Goal: Use online tool/utility: Use online tool/utility

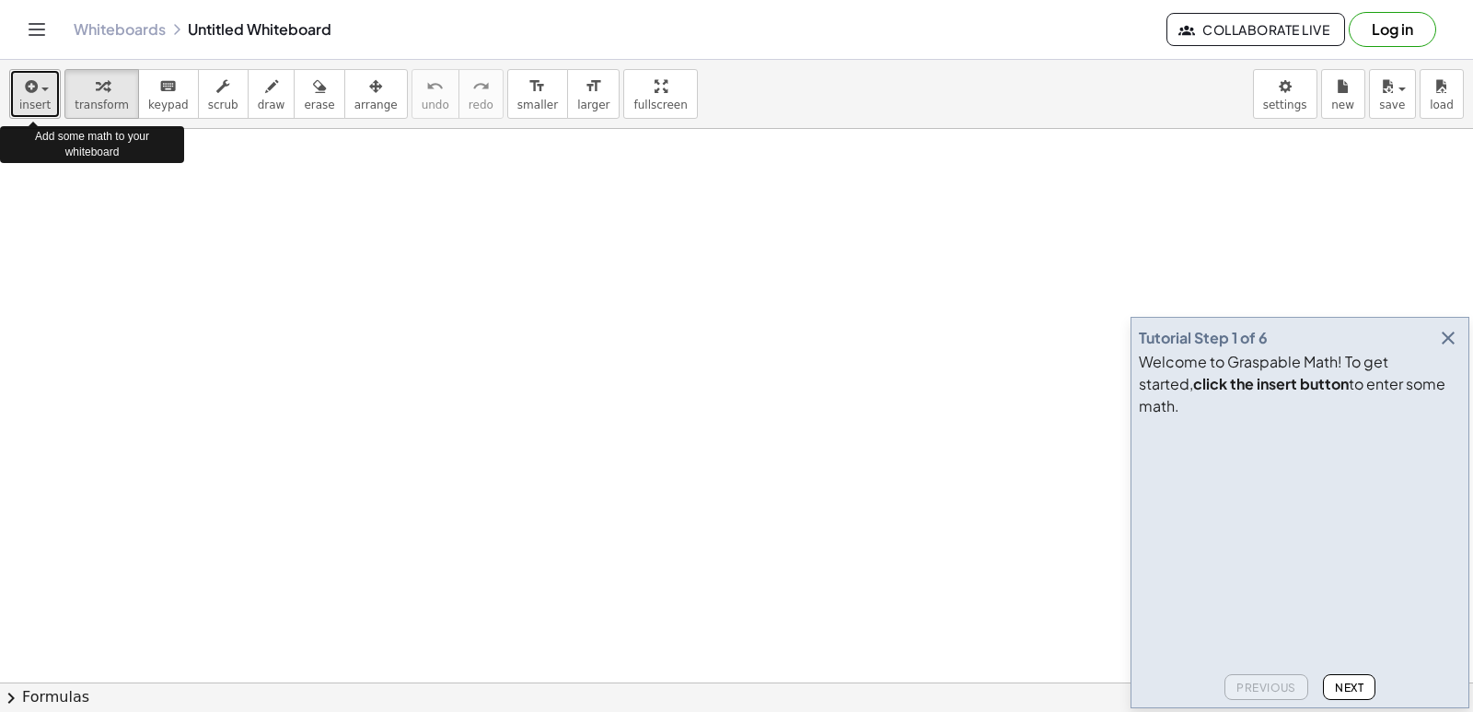
click at [25, 100] on span "insert" at bounding box center [34, 105] width 31 height 13
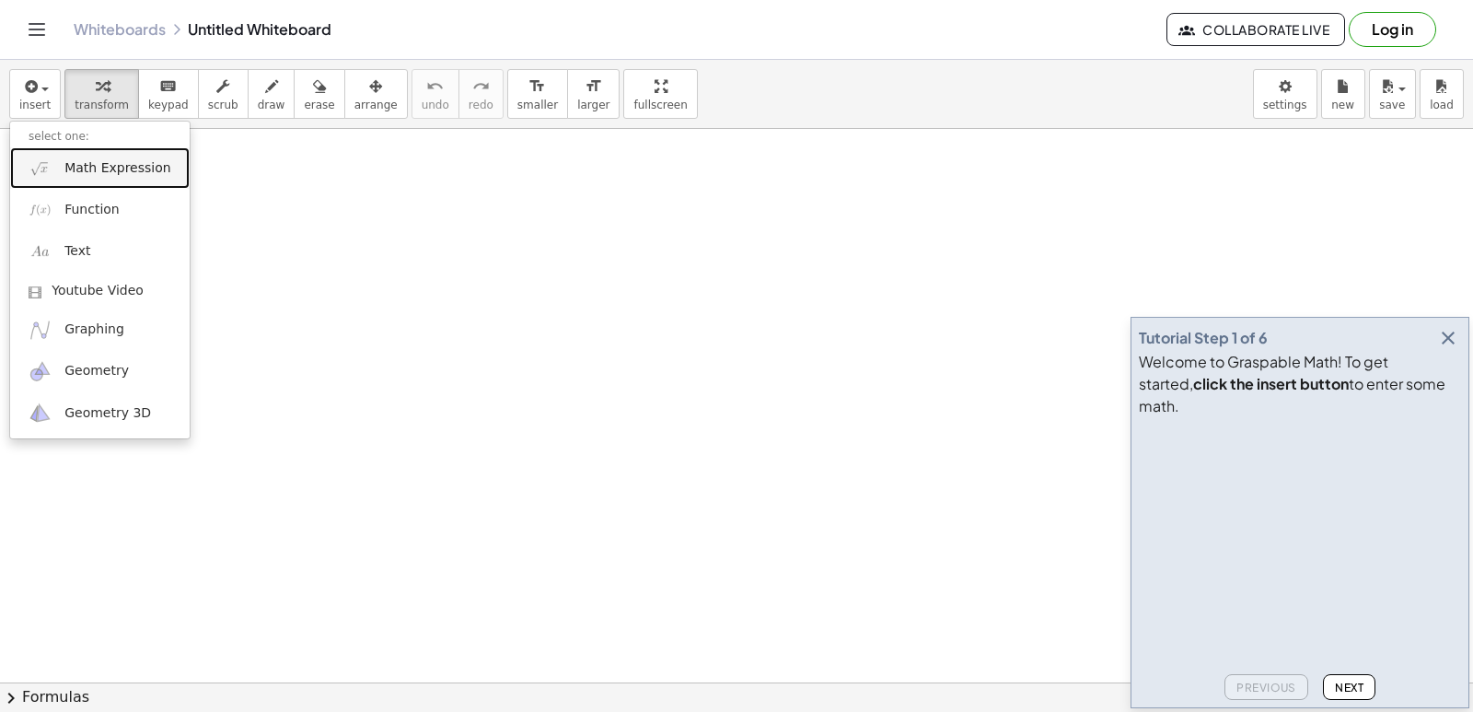
click at [122, 164] on span "Math Expression" at bounding box center [117, 168] width 106 height 18
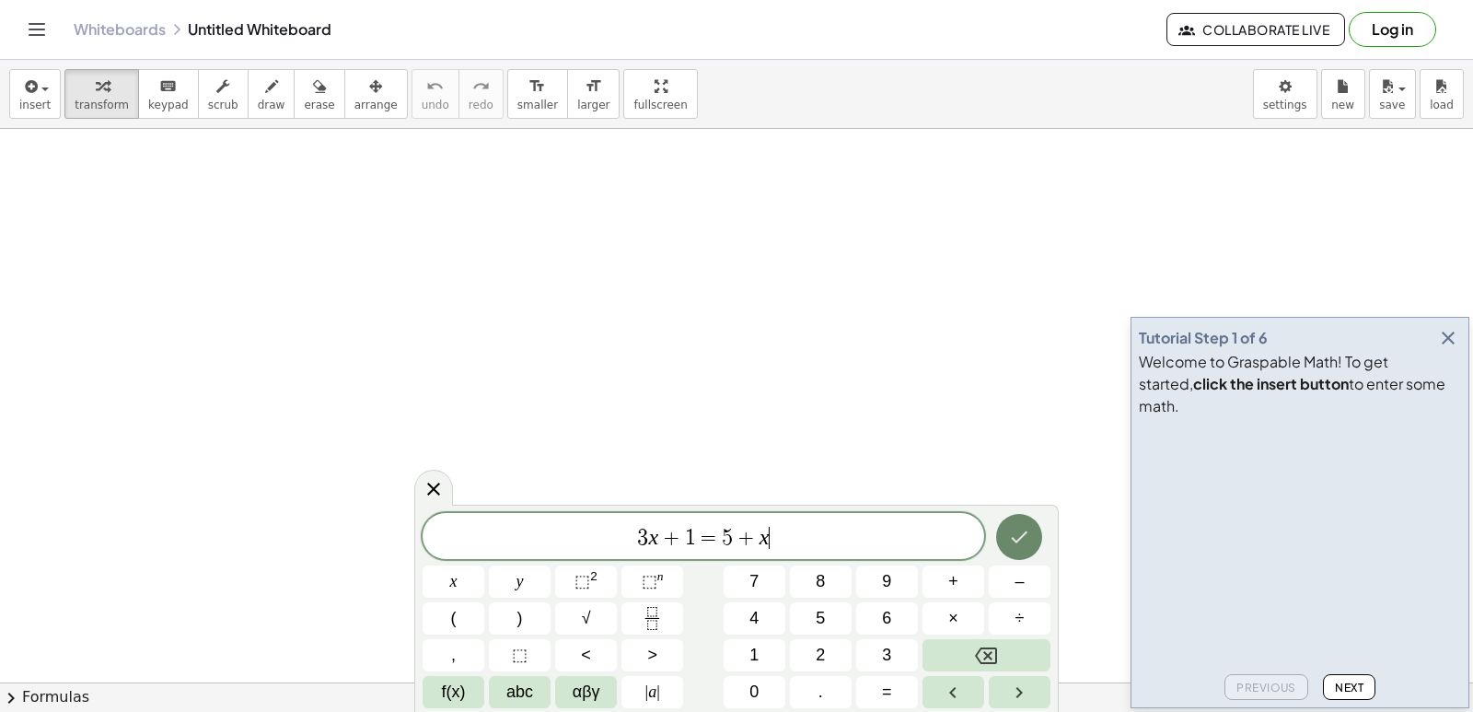
click at [1019, 541] on icon "Done" at bounding box center [1019, 537] width 22 height 22
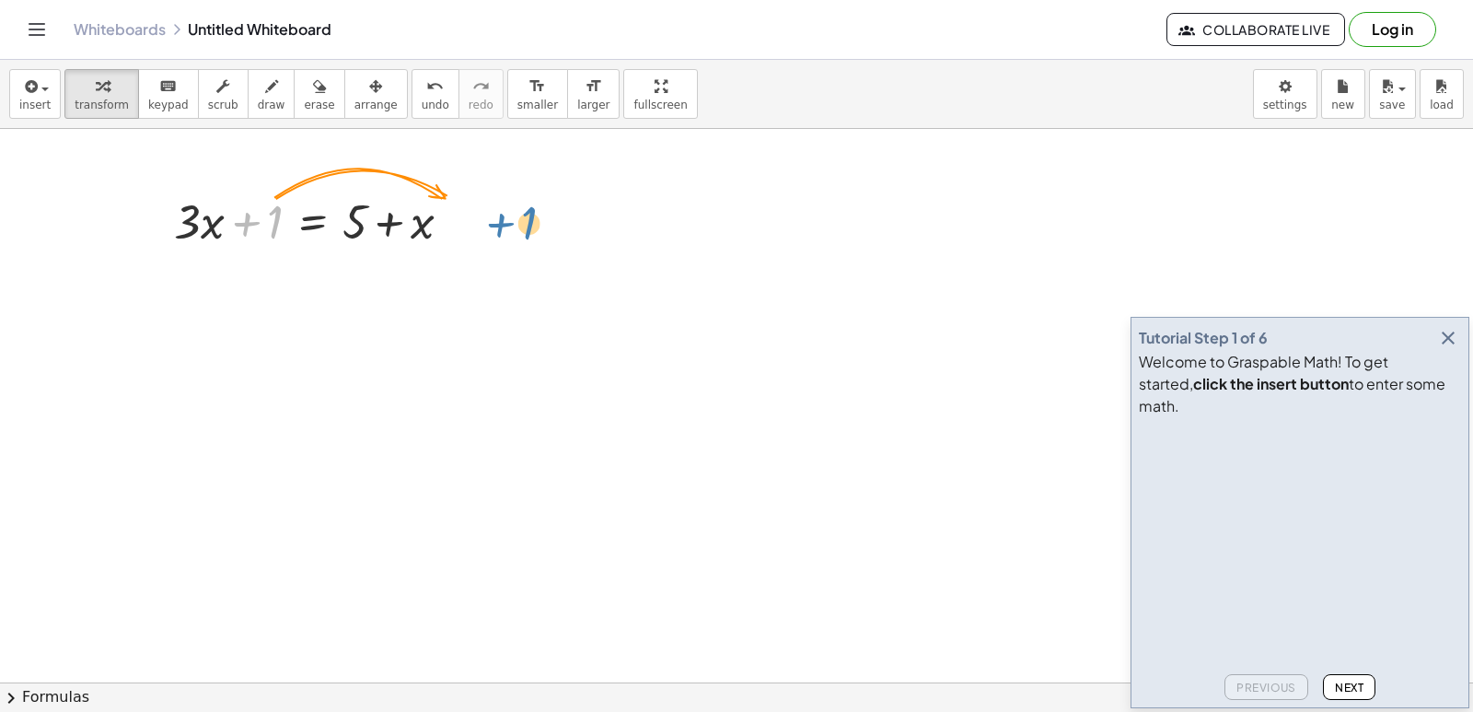
drag, startPoint x: 269, startPoint y: 226, endPoint x: 518, endPoint y: 234, distance: 249.6
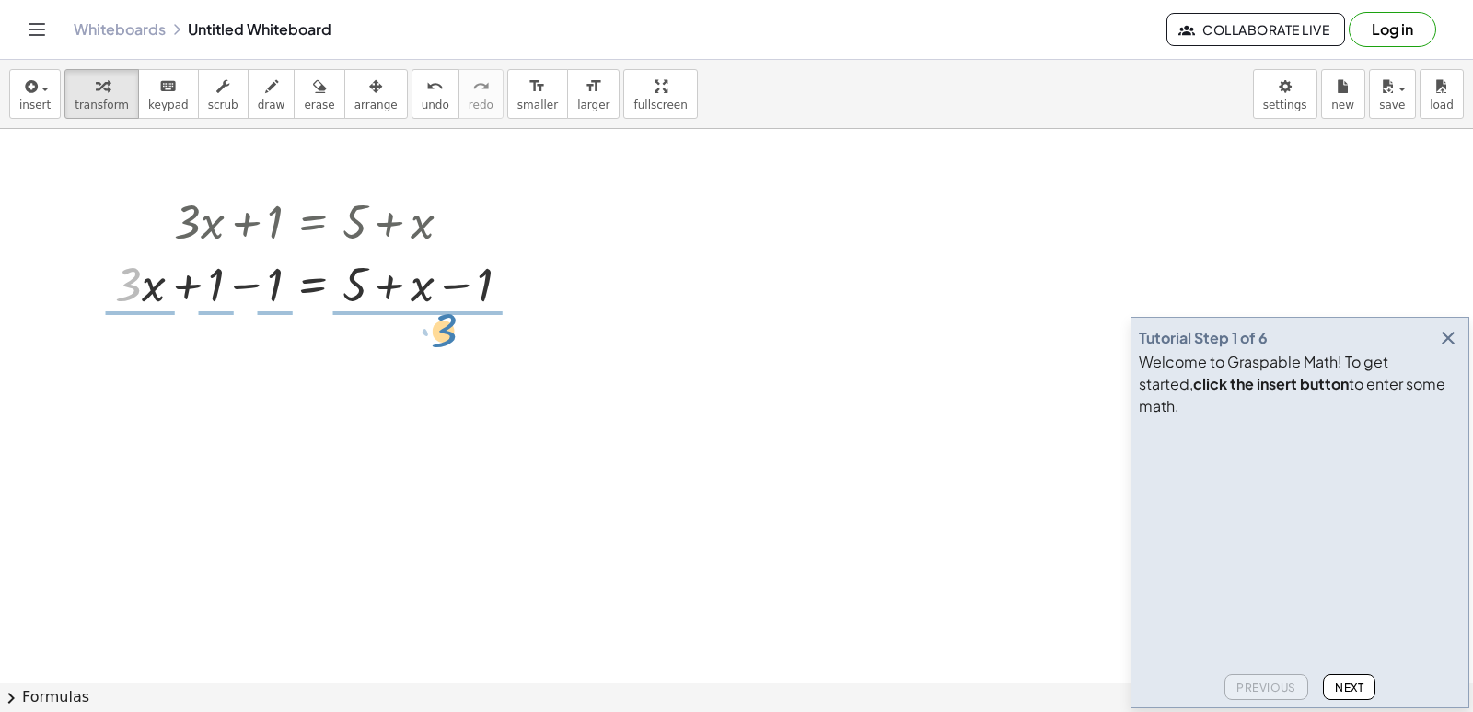
drag, startPoint x: 129, startPoint y: 282, endPoint x: 445, endPoint y: 328, distance: 319.1
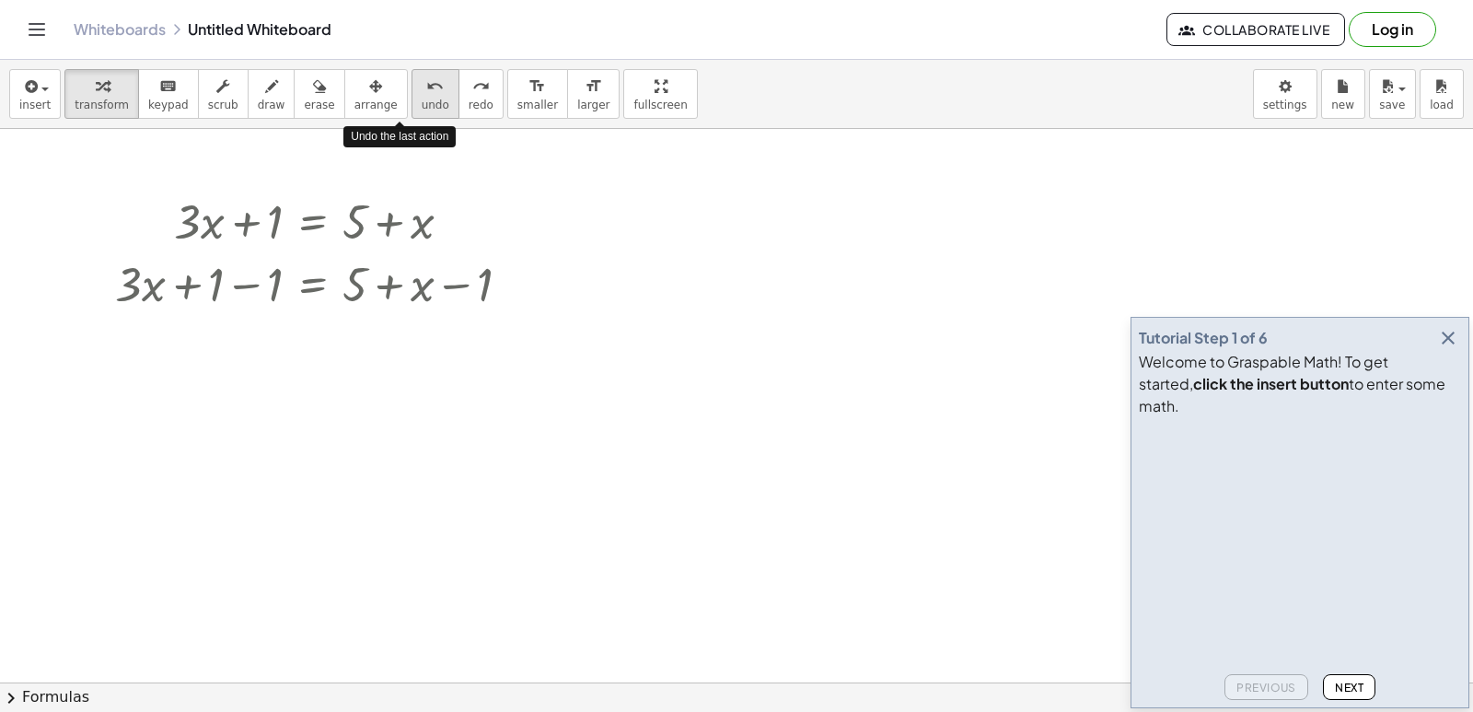
click at [426, 91] on icon "undo" at bounding box center [434, 86] width 17 height 22
click at [521, 284] on div at bounding box center [515, 284] width 20 height 20
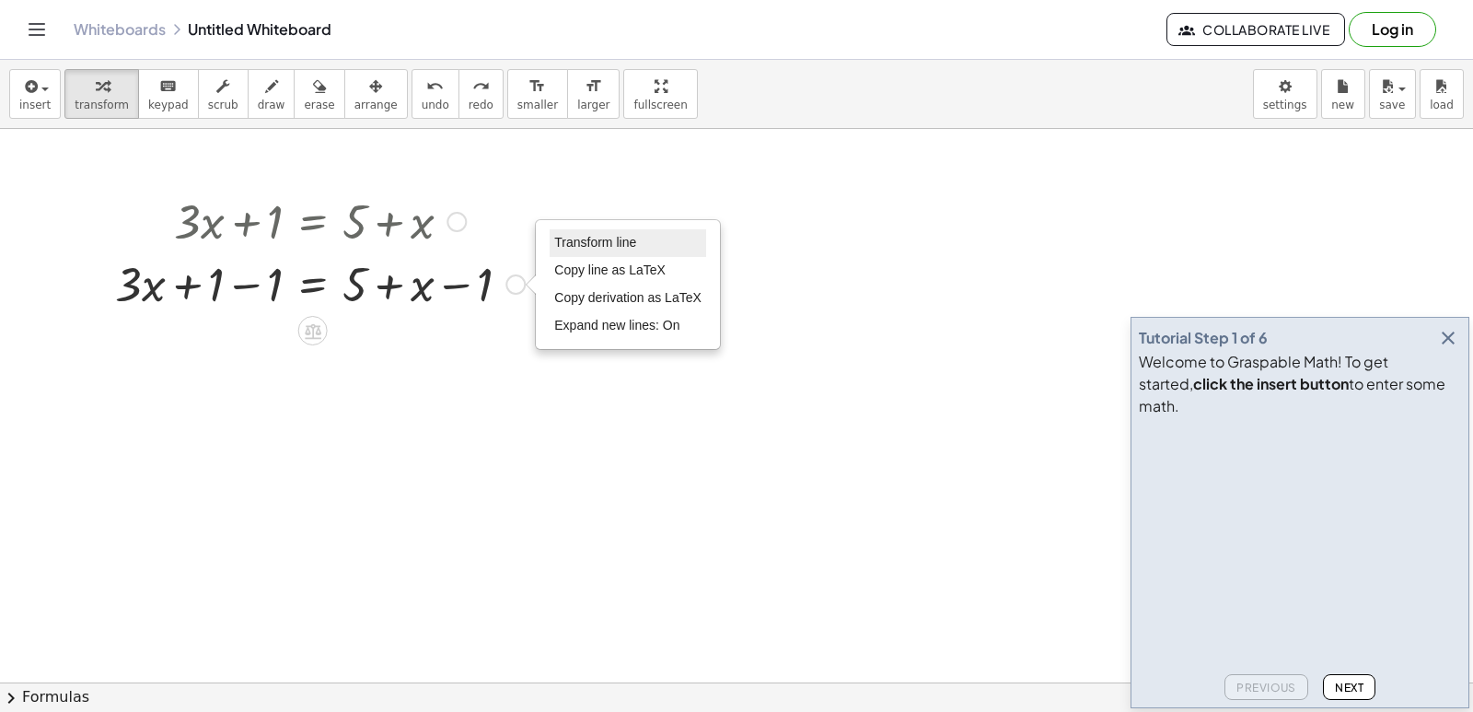
click at [625, 244] on span "Transform line" at bounding box center [595, 242] width 82 height 15
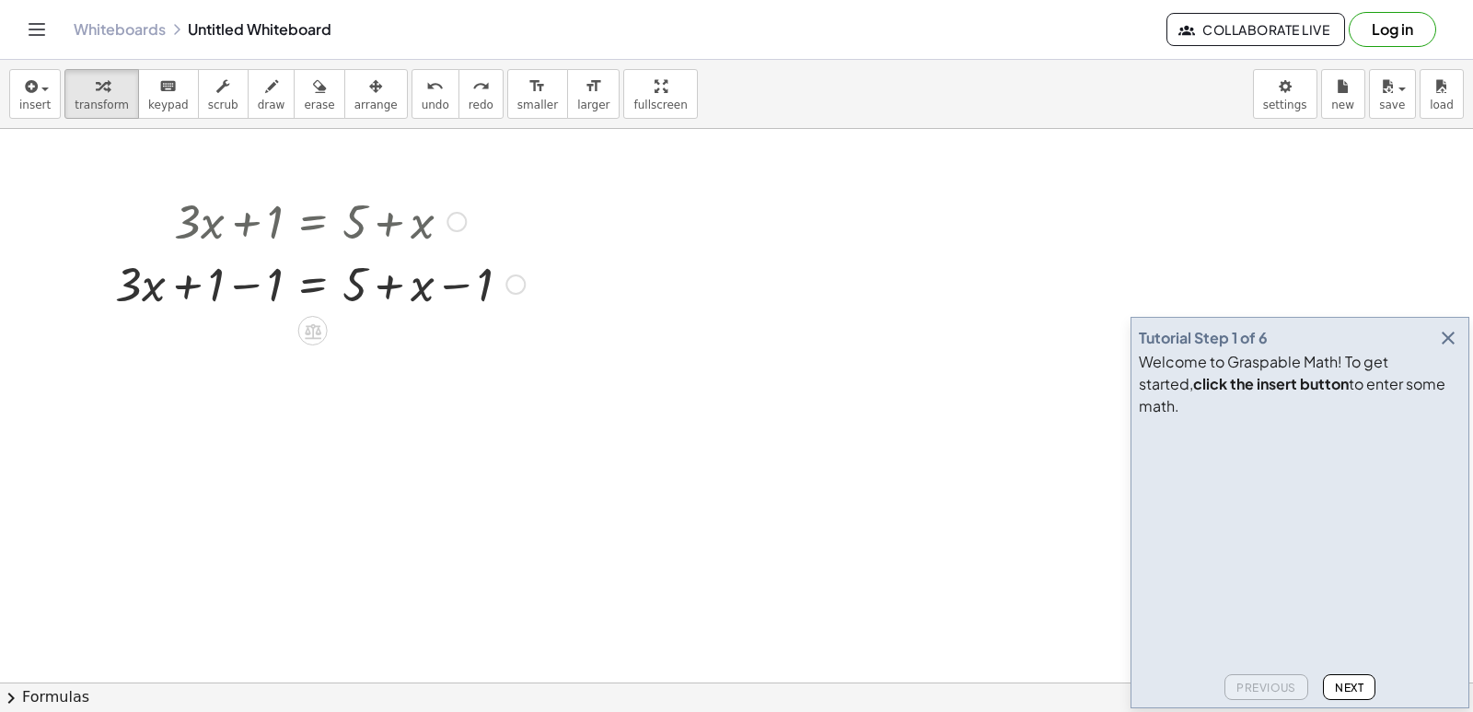
click at [518, 285] on div "Transform line Copy line as LaTeX Copy derivation as LaTeX Expand new lines: On" at bounding box center [515, 284] width 20 height 20
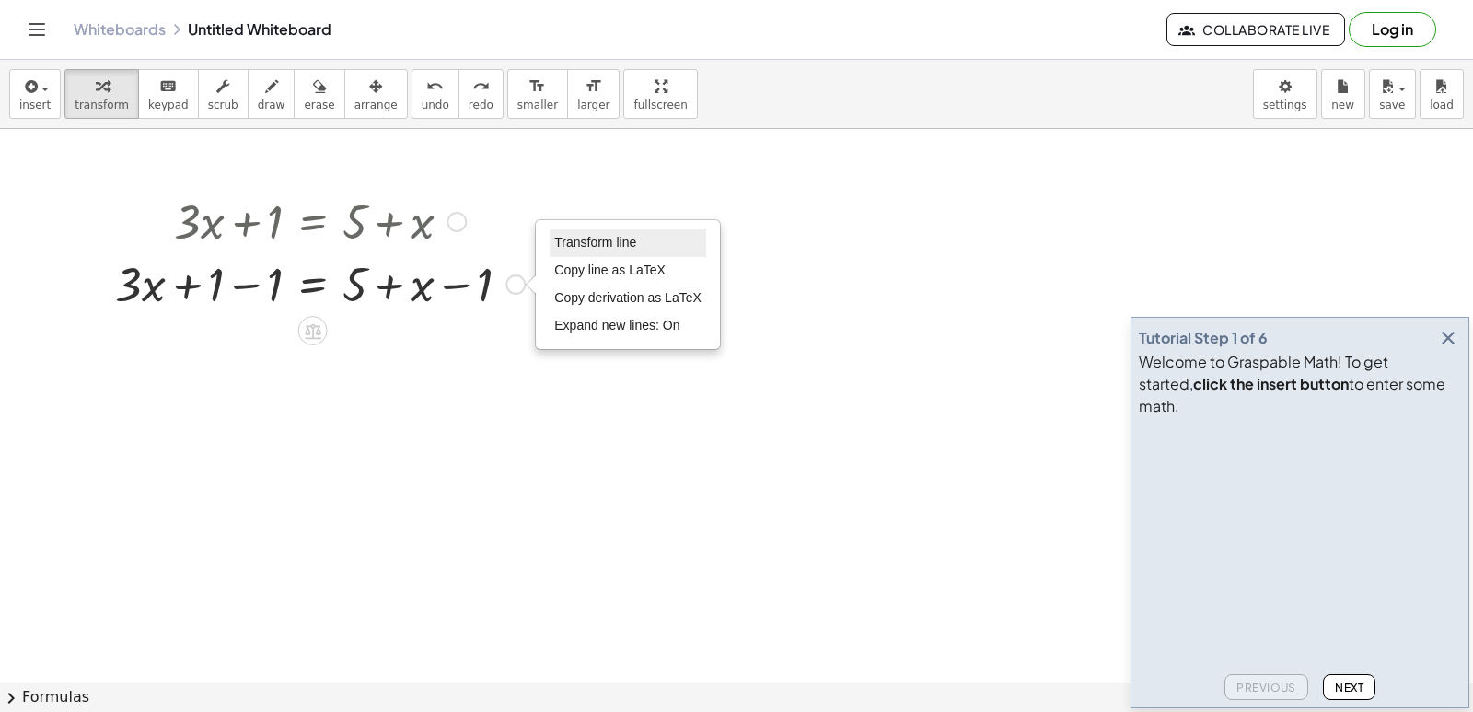
click at [600, 237] on span "Transform line" at bounding box center [595, 242] width 82 height 15
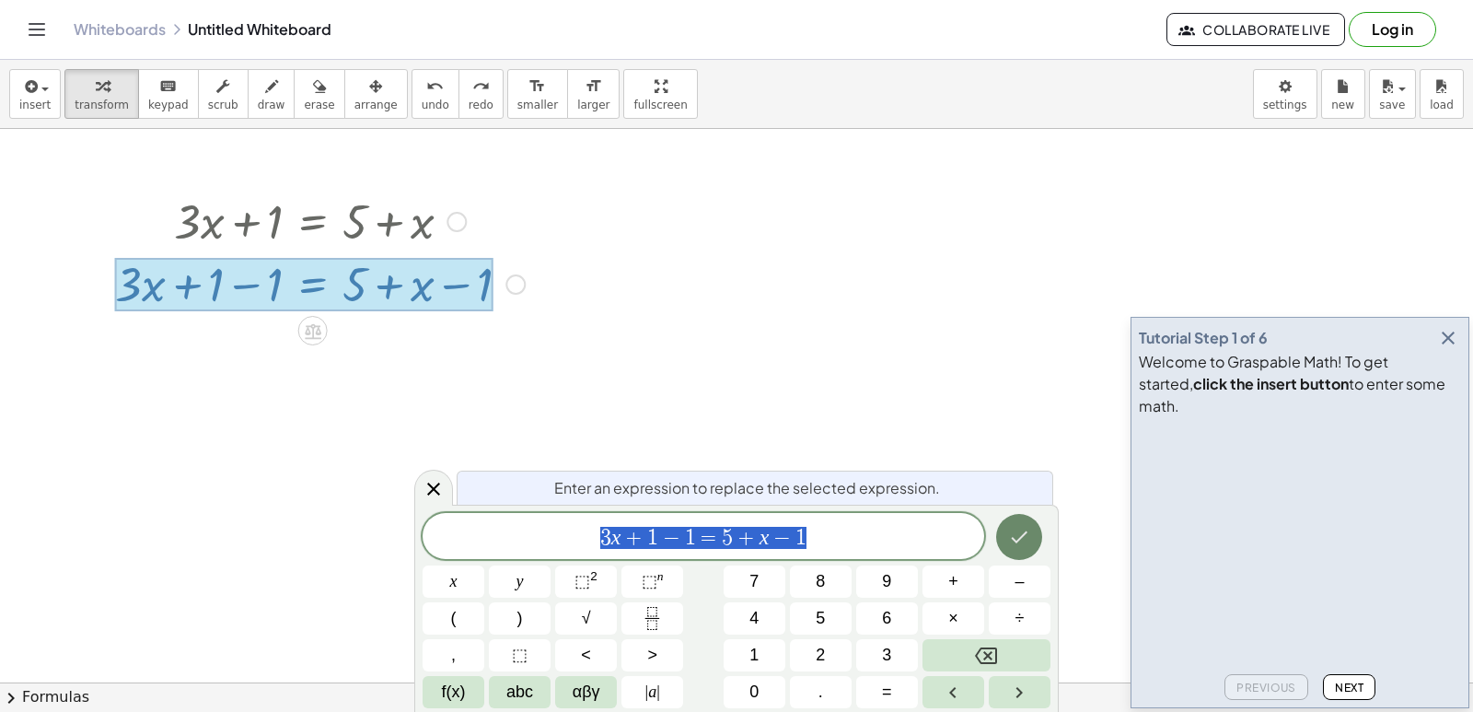
click at [1022, 528] on icon "Done" at bounding box center [1019, 537] width 22 height 22
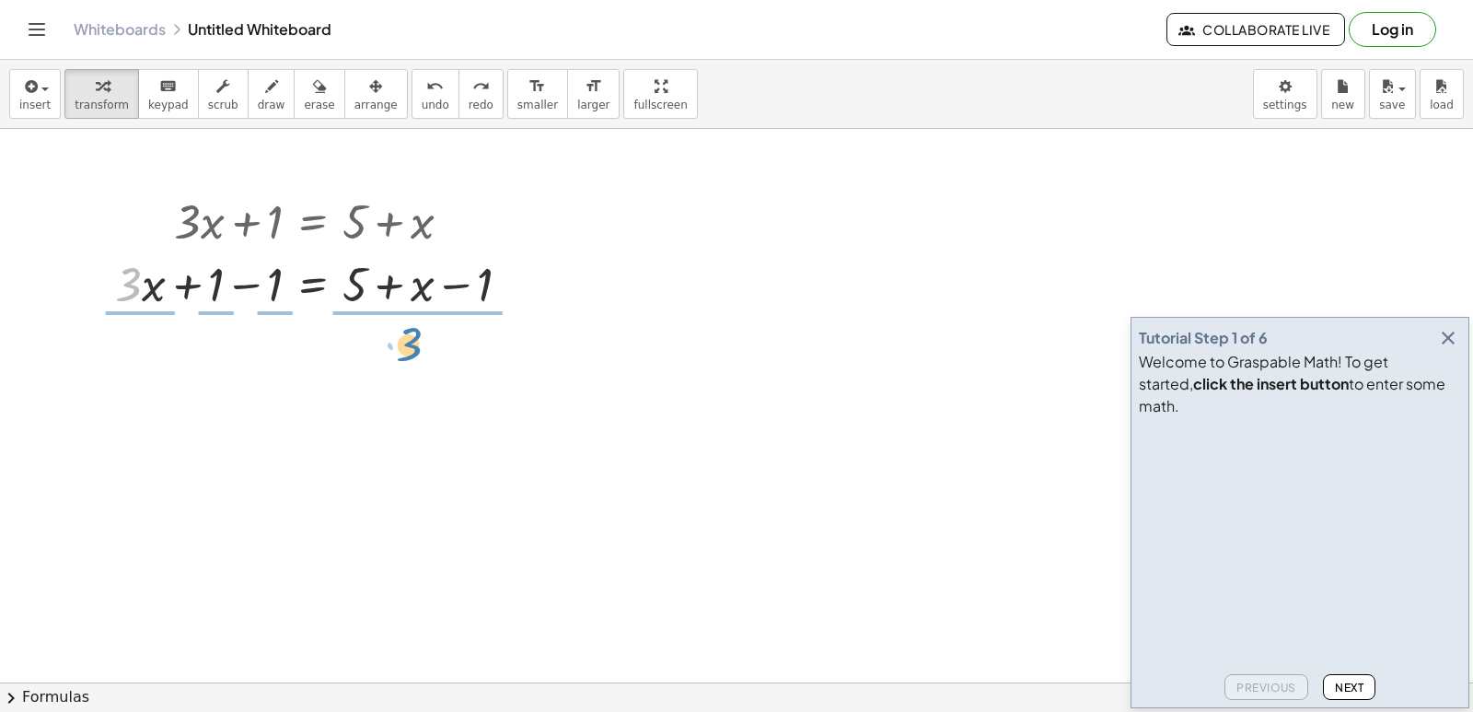
drag, startPoint x: 134, startPoint y: 294, endPoint x: 414, endPoint y: 354, distance: 287.1
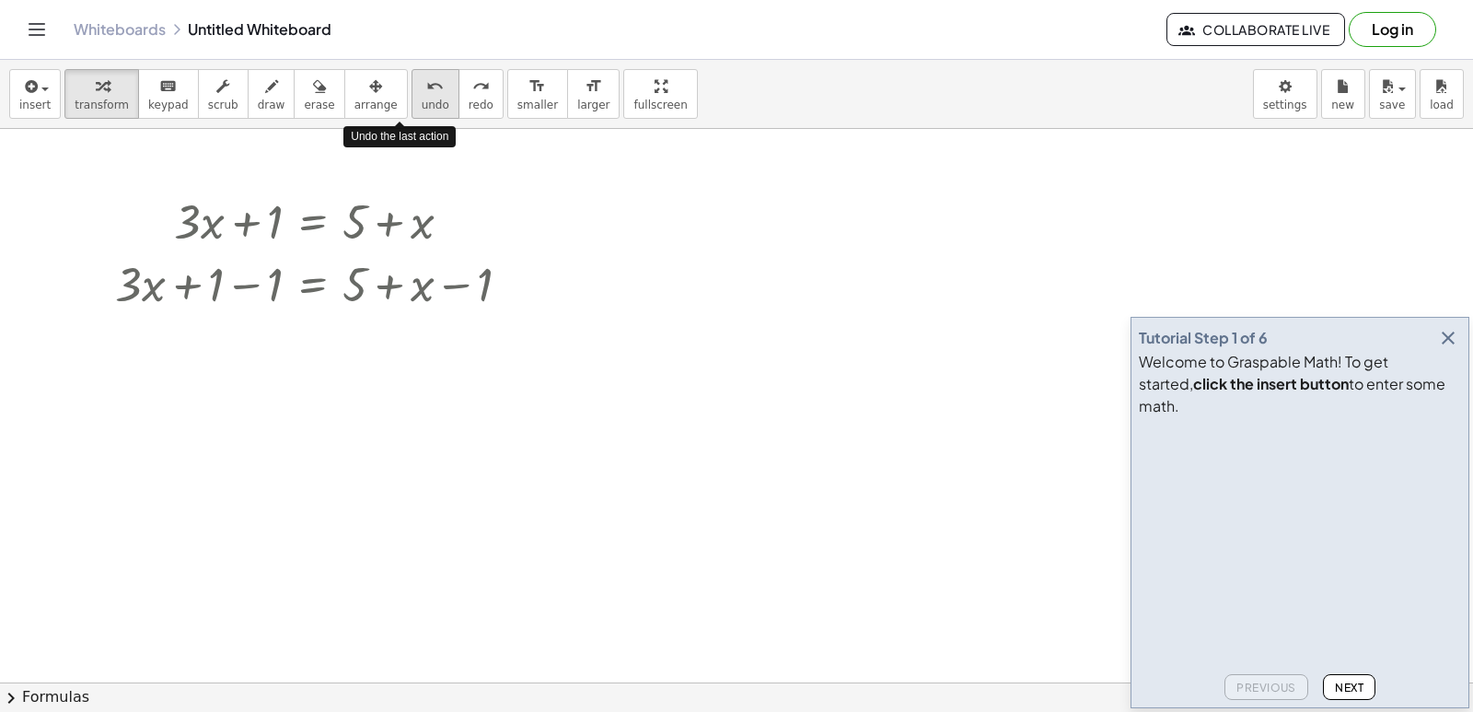
click at [422, 89] on div "undo" at bounding box center [436, 86] width 28 height 22
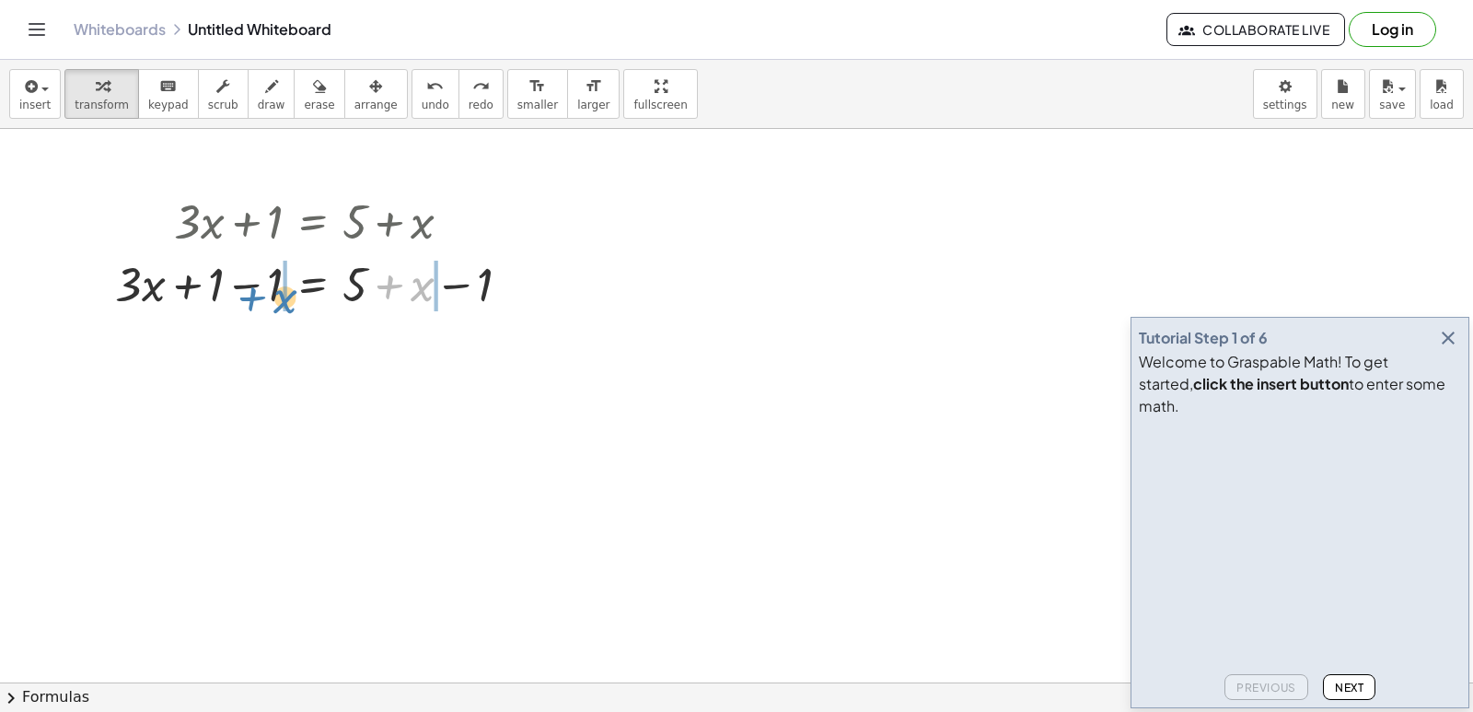
drag, startPoint x: 423, startPoint y: 294, endPoint x: 285, endPoint y: 306, distance: 137.7
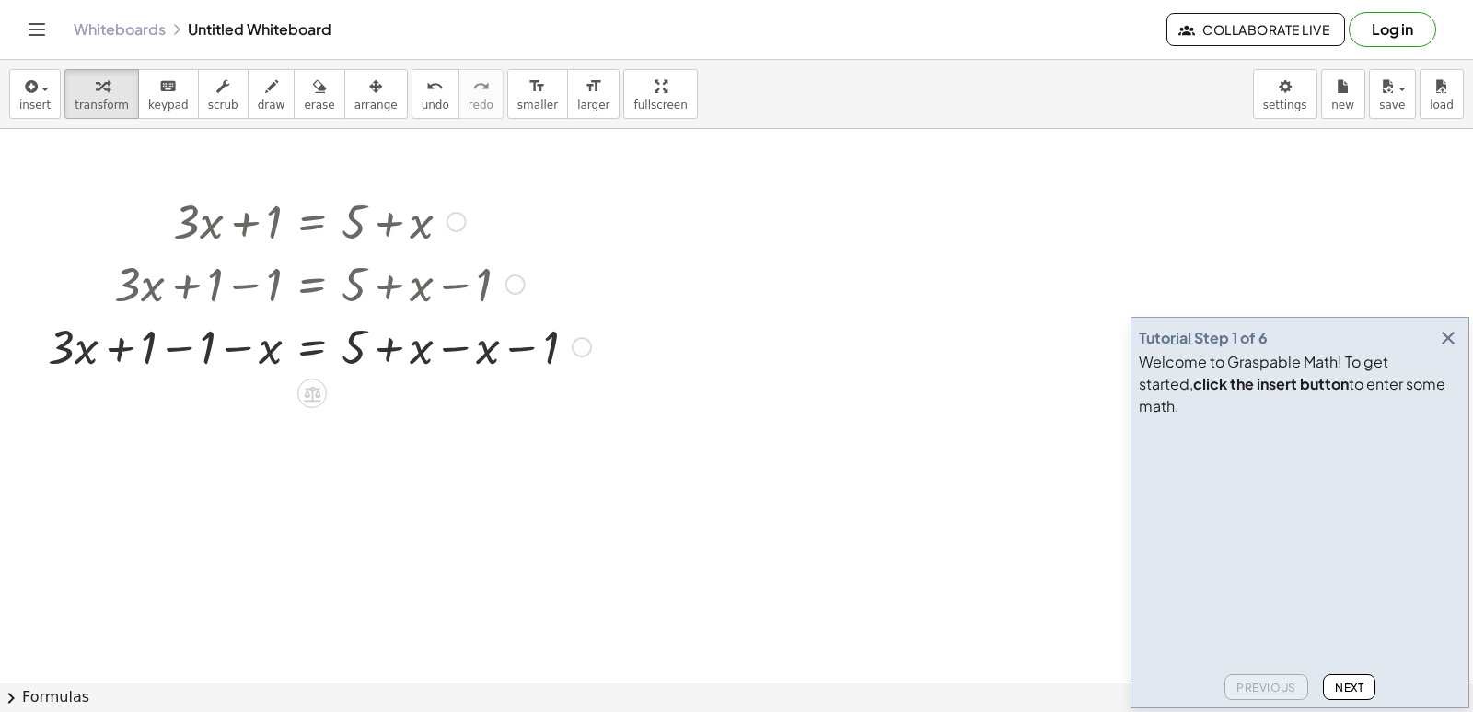
drag, startPoint x: 574, startPoint y: 283, endPoint x: 568, endPoint y: 374, distance: 91.3
click at [312, 347] on div "+ · 3 · x + 1 − 1 = + 5 − 1 − x + x − x" at bounding box center [312, 347] width 0 height 0
click at [56, 354] on div at bounding box center [320, 345] width 562 height 63
click at [216, 92] on icon "button" at bounding box center [222, 86] width 13 height 22
click at [106, 97] on button "transform" at bounding box center [101, 94] width 75 height 50
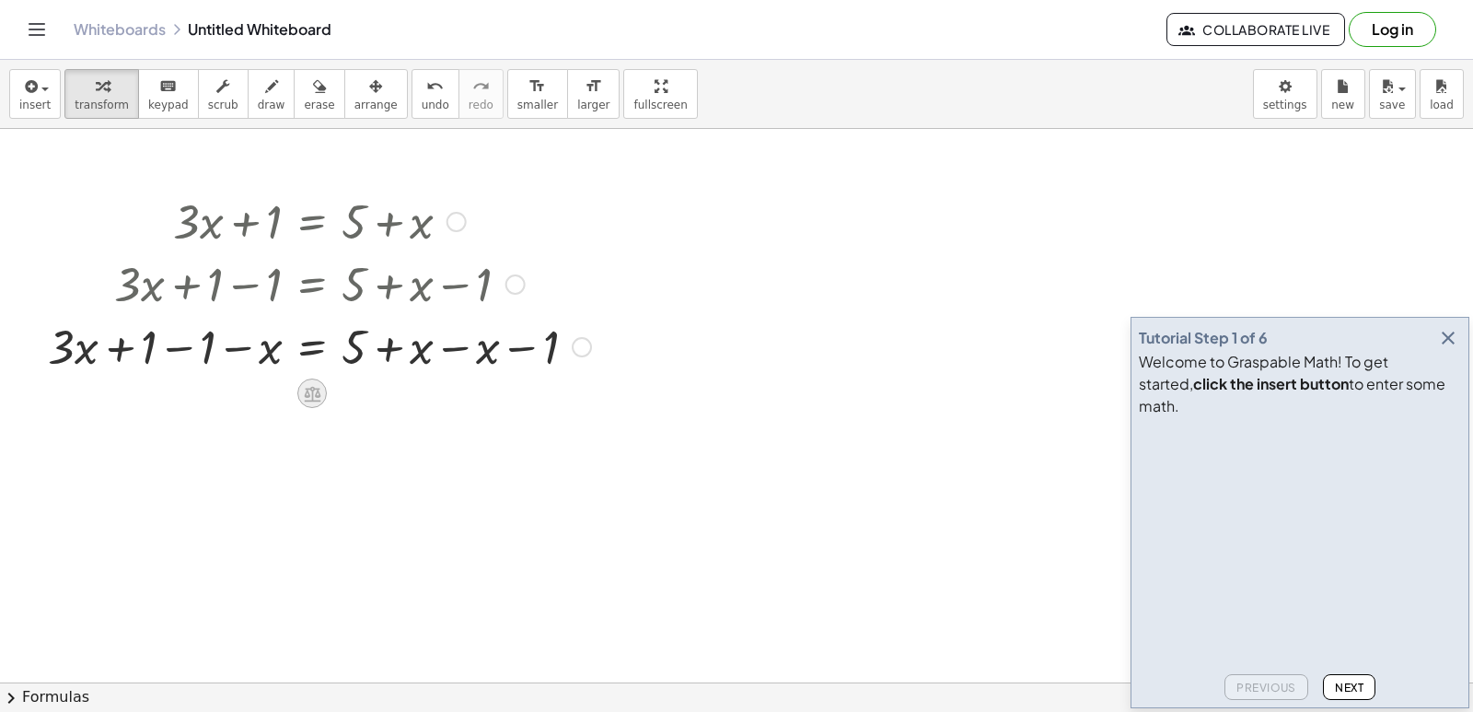
click at [316, 400] on icon at bounding box center [312, 394] width 17 height 16
click at [1349, 684] on span "Next" at bounding box center [1349, 687] width 29 height 14
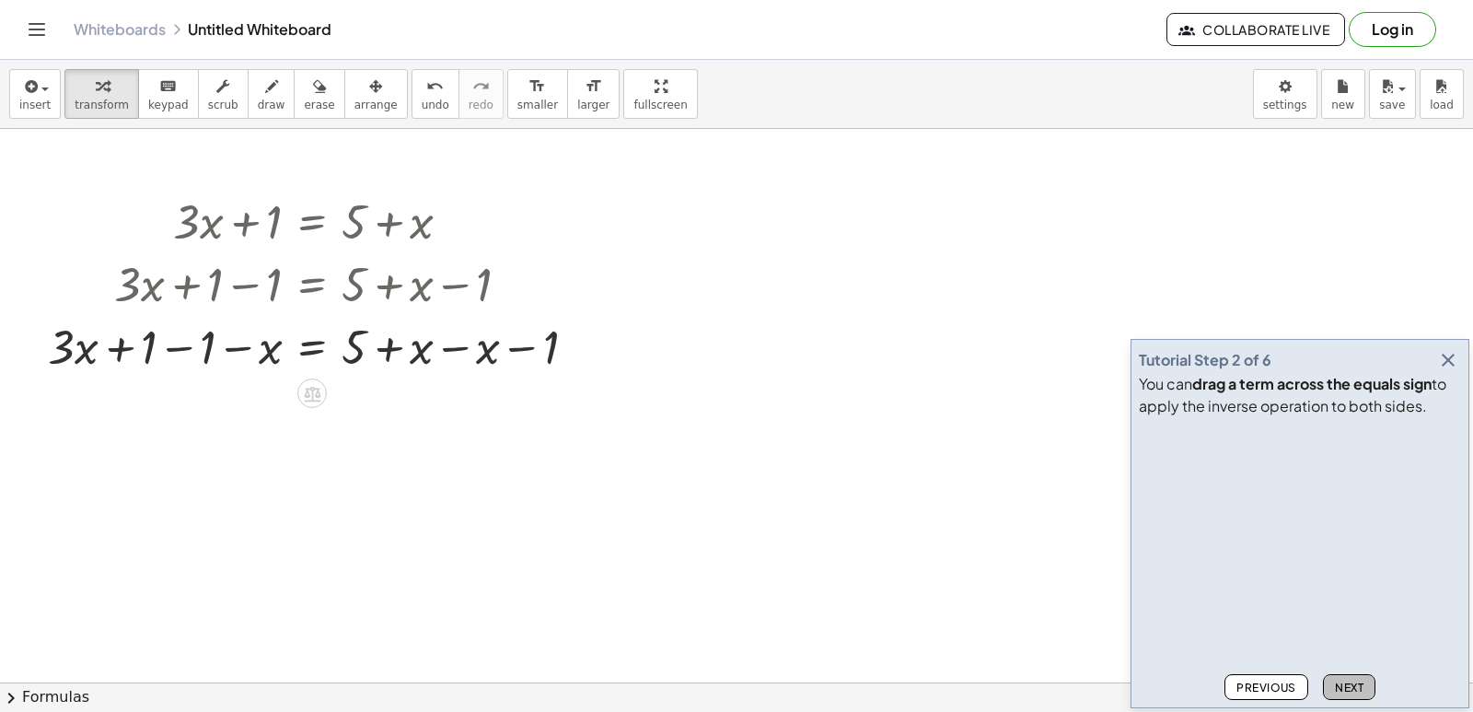
click at [1338, 681] on span "Next" at bounding box center [1349, 687] width 29 height 14
click at [584, 349] on div at bounding box center [582, 347] width 20 height 20
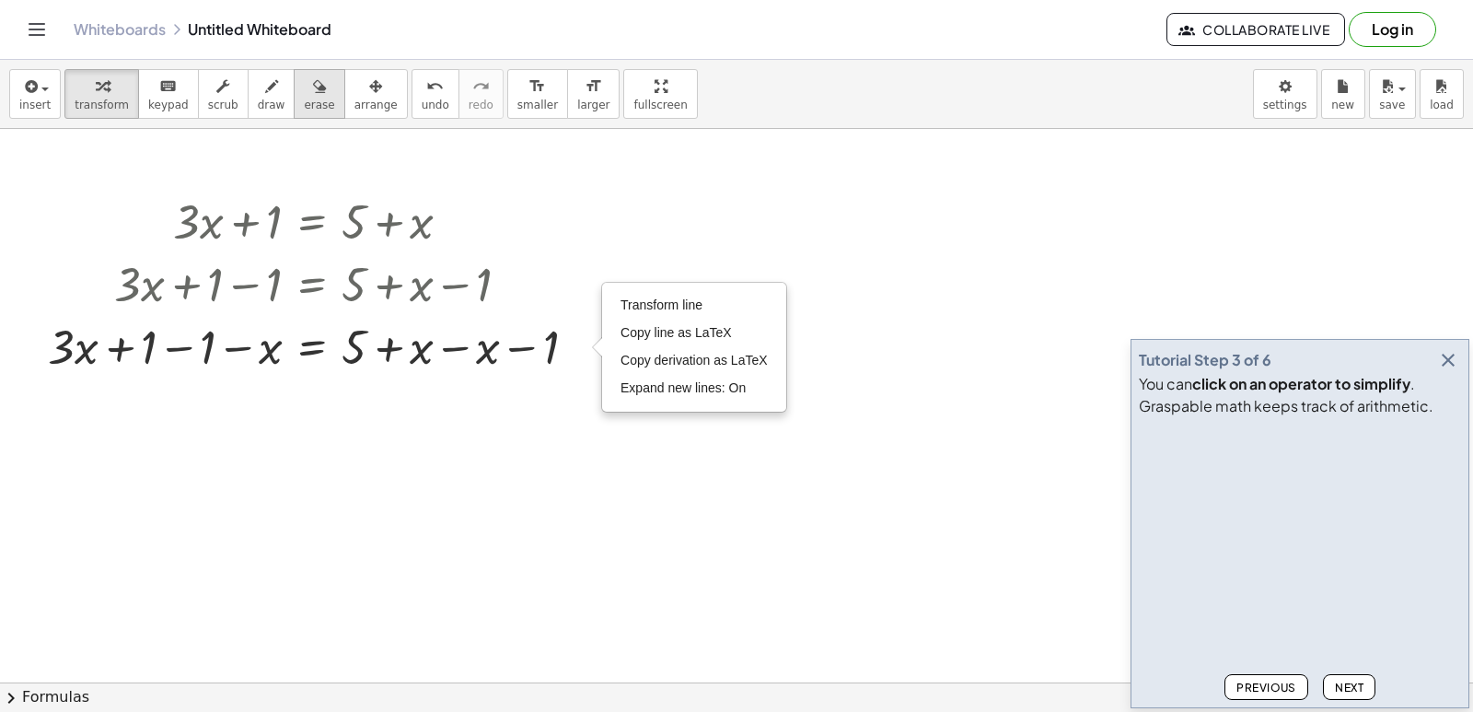
click at [313, 80] on icon "button" at bounding box center [319, 86] width 13 height 22
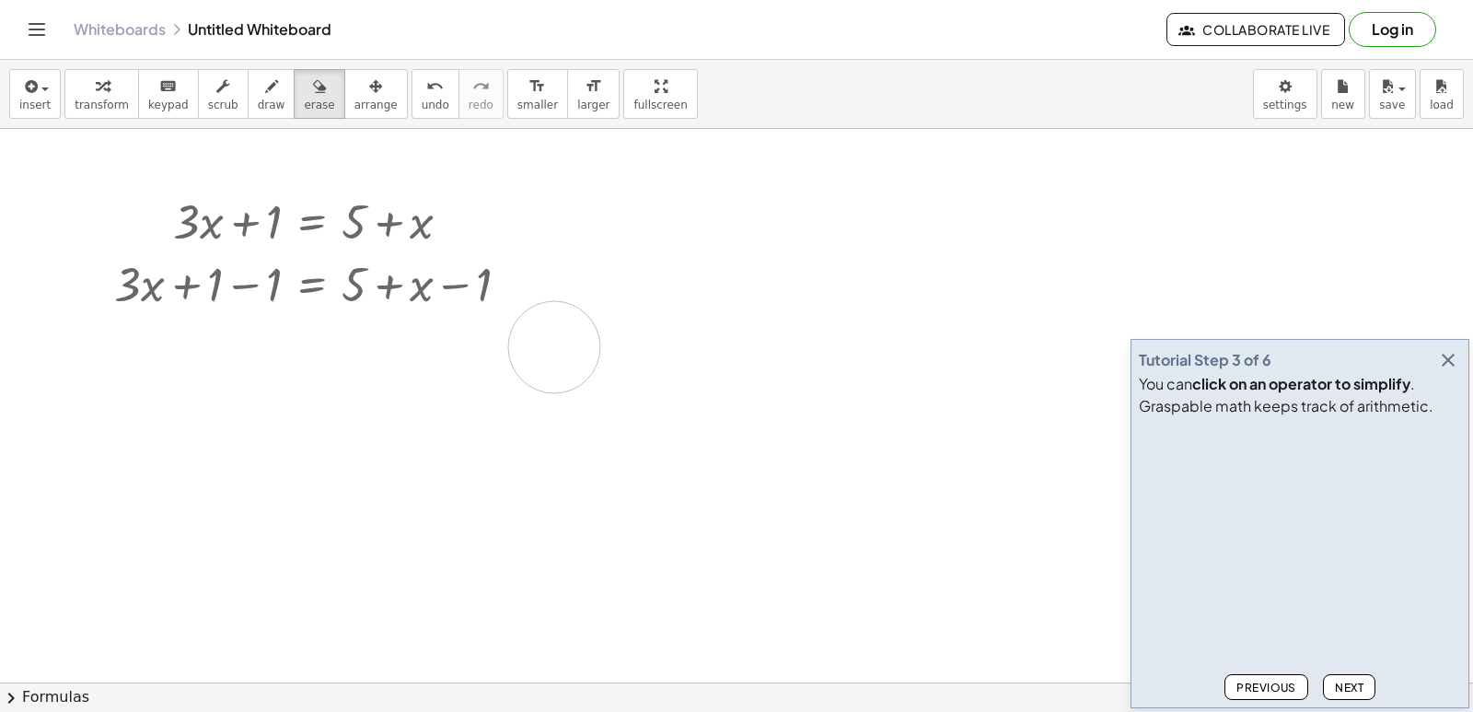
drag, startPoint x: 34, startPoint y: 336, endPoint x: 567, endPoint y: 346, distance: 533.2
drag, startPoint x: 52, startPoint y: 341, endPoint x: 559, endPoint y: 345, distance: 506.4
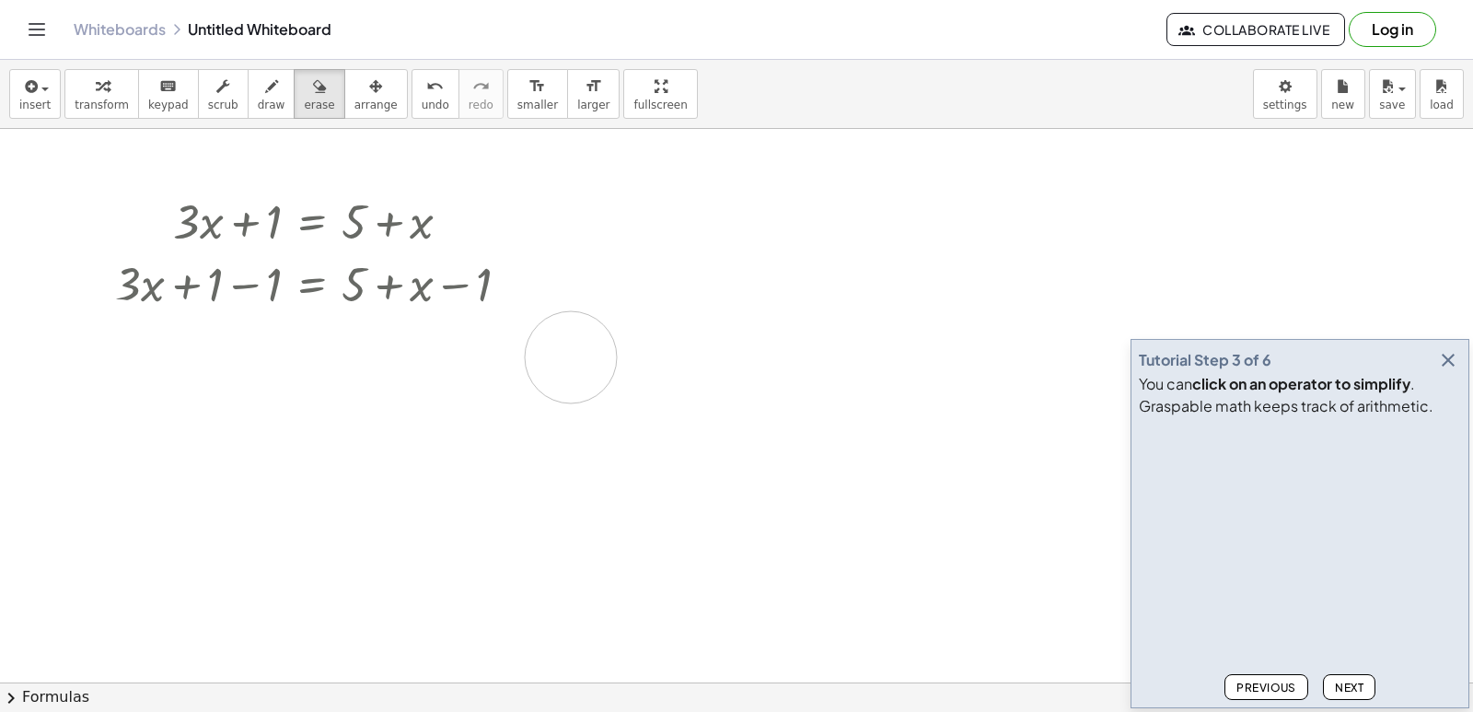
drag, startPoint x: 119, startPoint y: 345, endPoint x: 587, endPoint y: 354, distance: 468.7
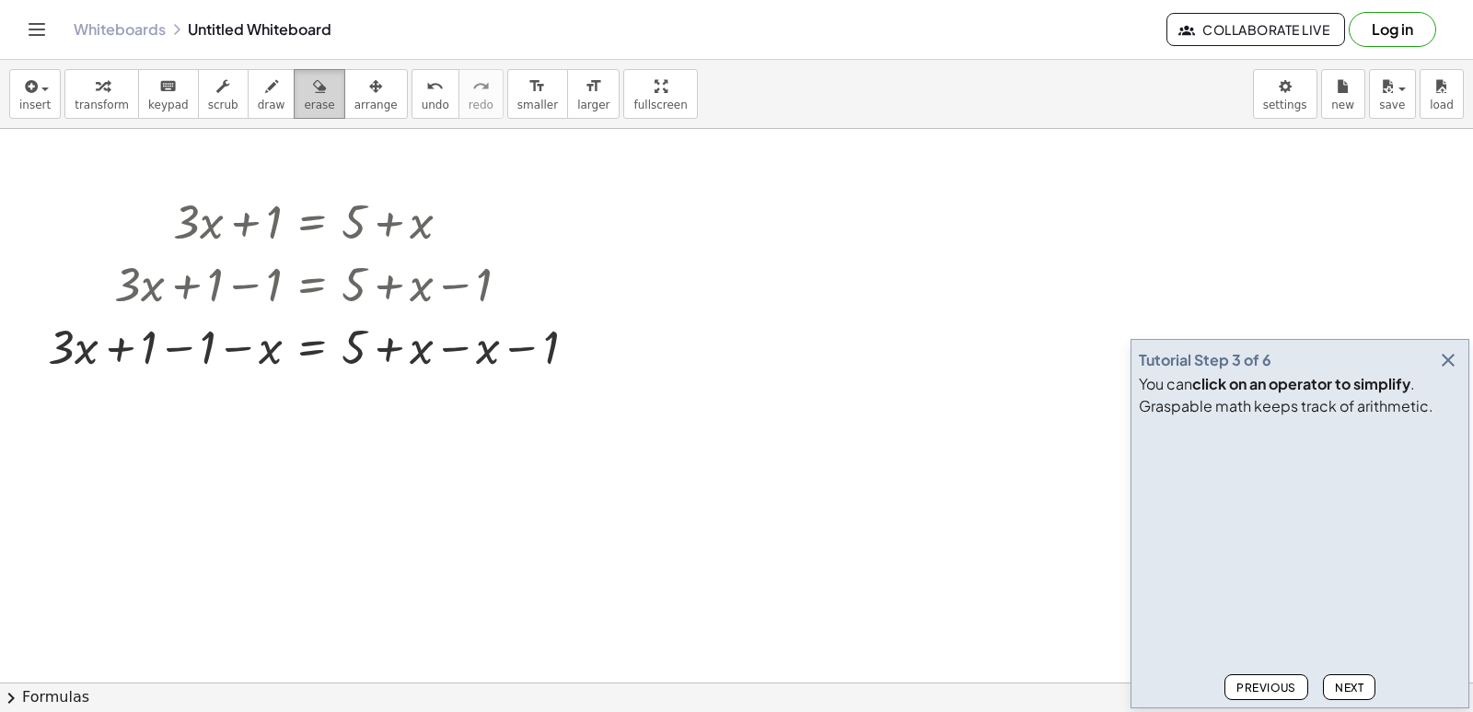
click at [313, 95] on icon "button" at bounding box center [319, 86] width 13 height 22
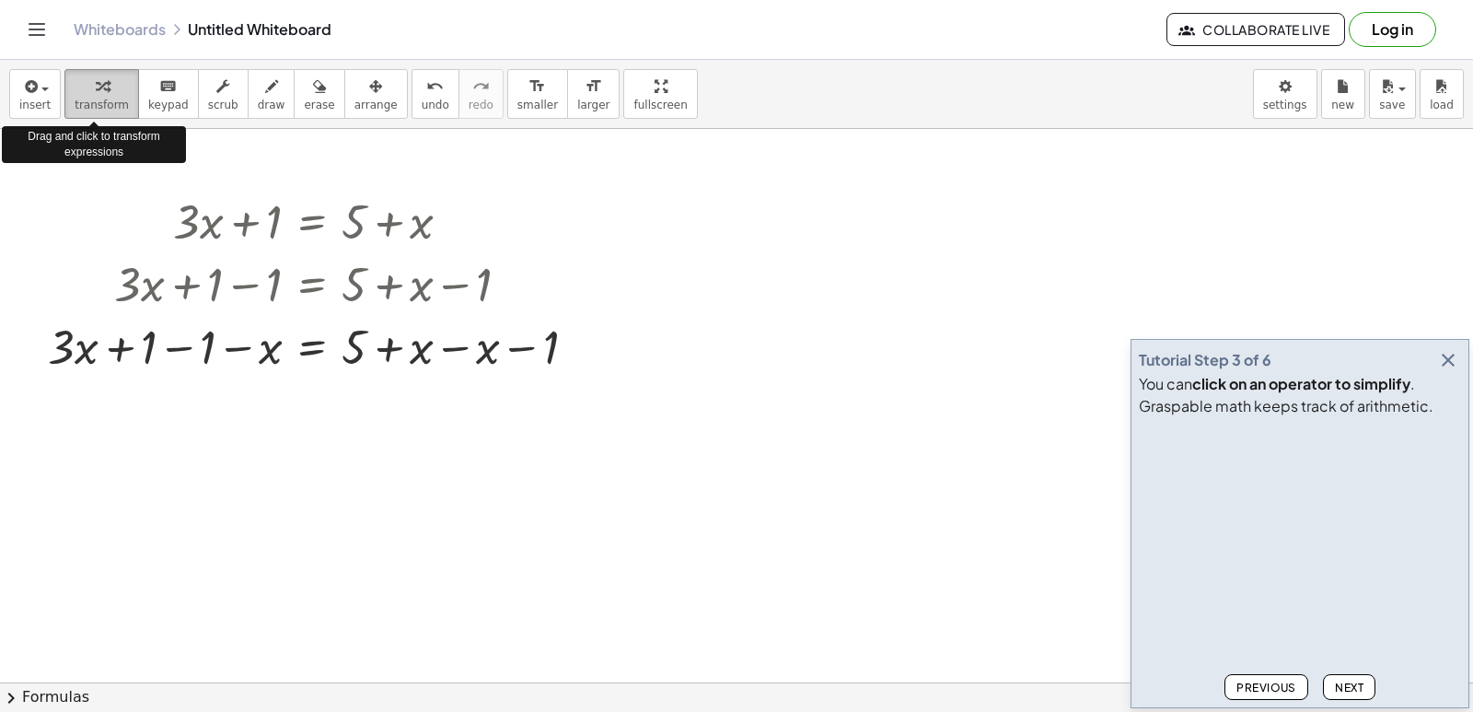
click at [96, 86] on icon "button" at bounding box center [102, 86] width 13 height 22
click at [62, 345] on div at bounding box center [320, 345] width 562 height 63
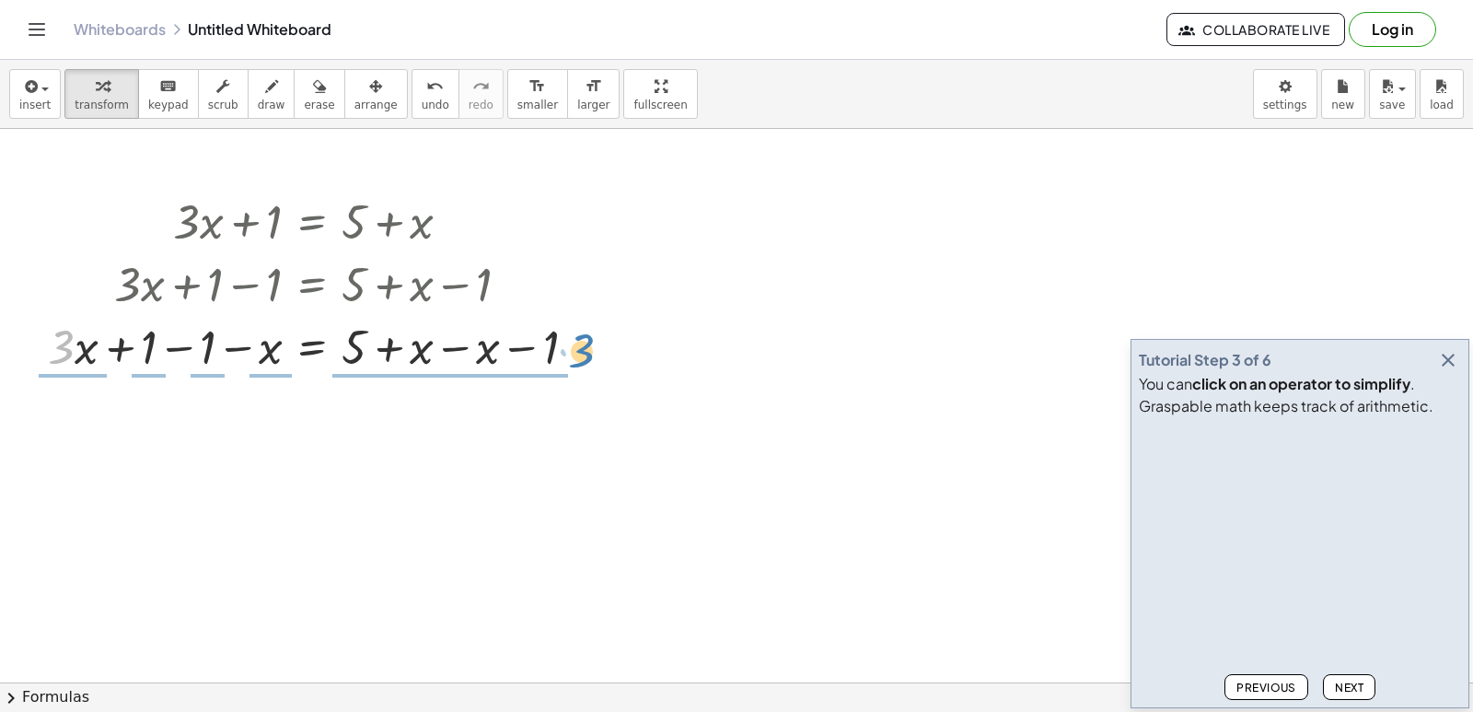
drag, startPoint x: 49, startPoint y: 345, endPoint x: 570, endPoint y: 349, distance: 521.1
click at [570, 349] on div at bounding box center [320, 345] width 562 height 63
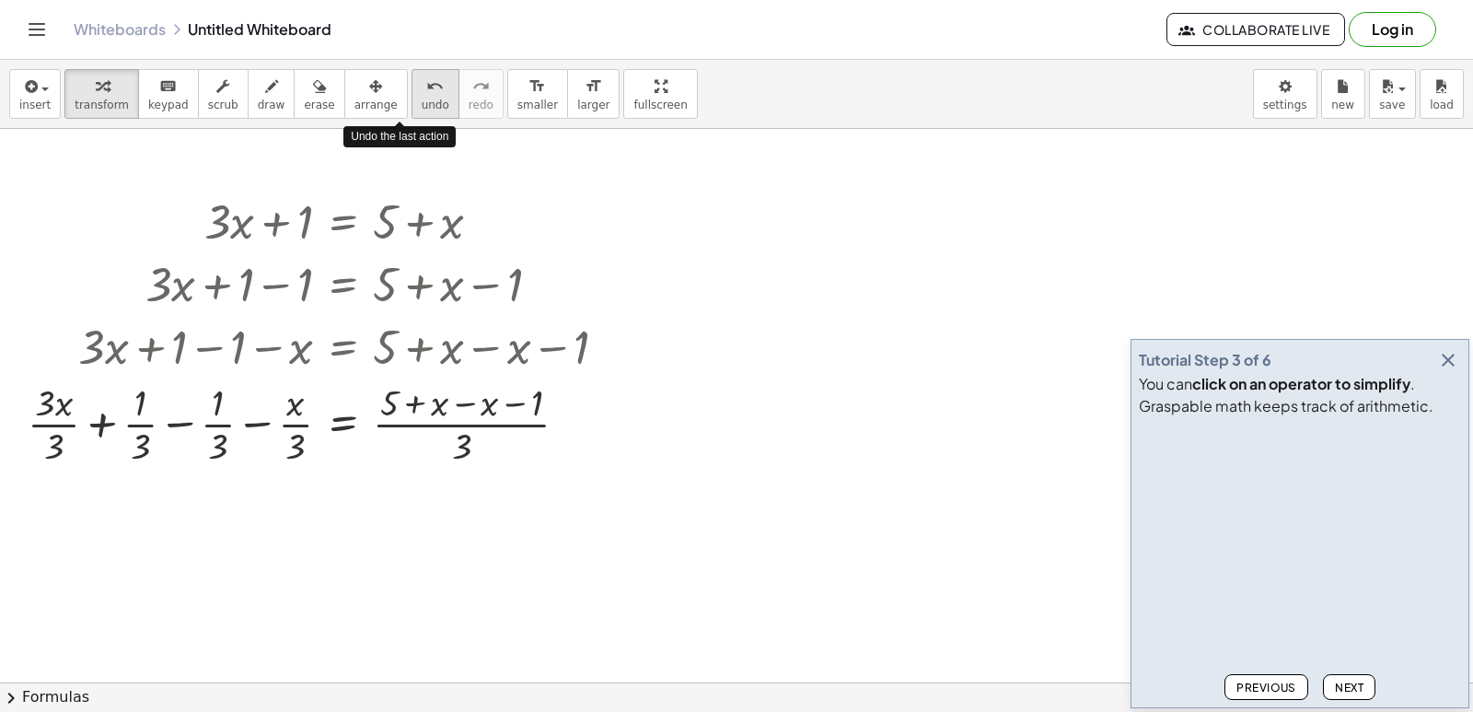
click at [422, 92] on div "undo" at bounding box center [436, 86] width 28 height 22
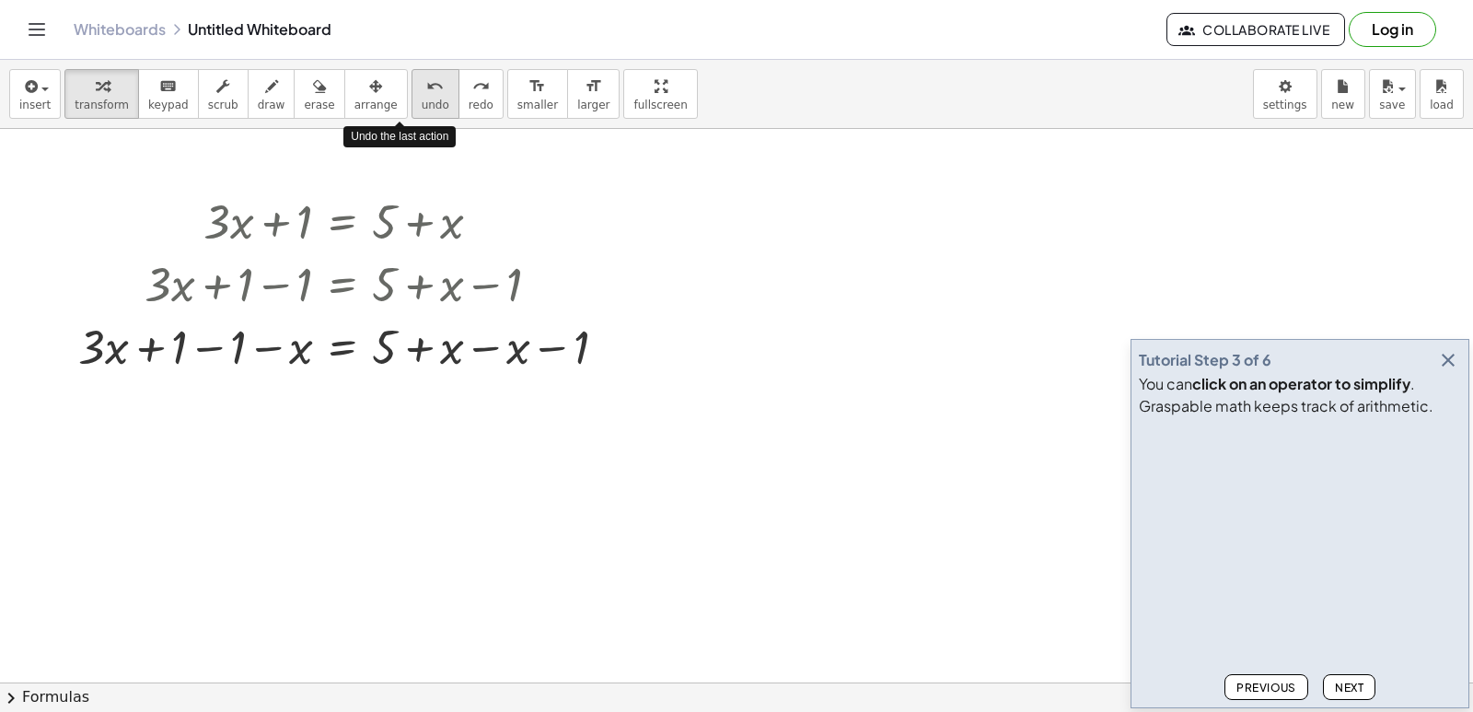
click at [422, 92] on div "undo" at bounding box center [436, 86] width 28 height 22
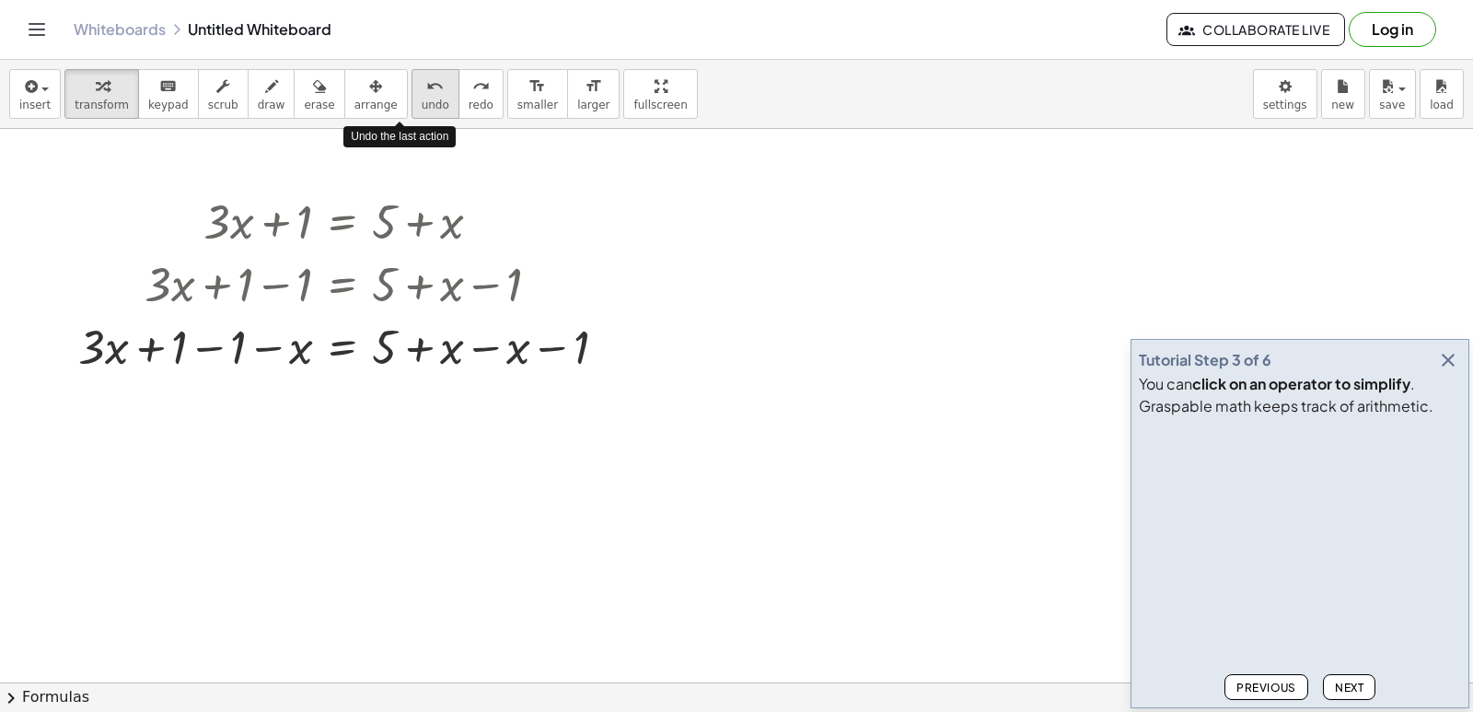
click at [422, 92] on div "undo" at bounding box center [436, 86] width 28 height 22
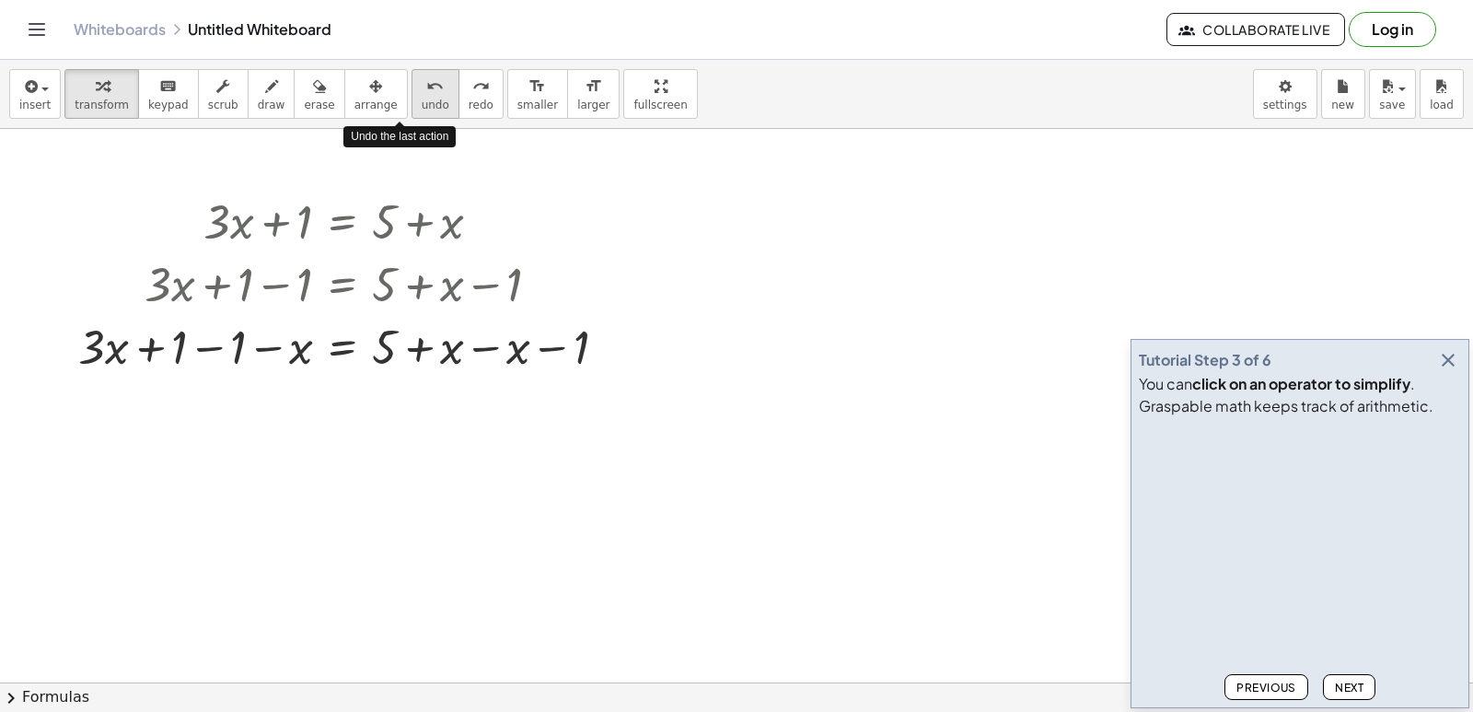
click at [422, 92] on div "undo" at bounding box center [436, 86] width 28 height 22
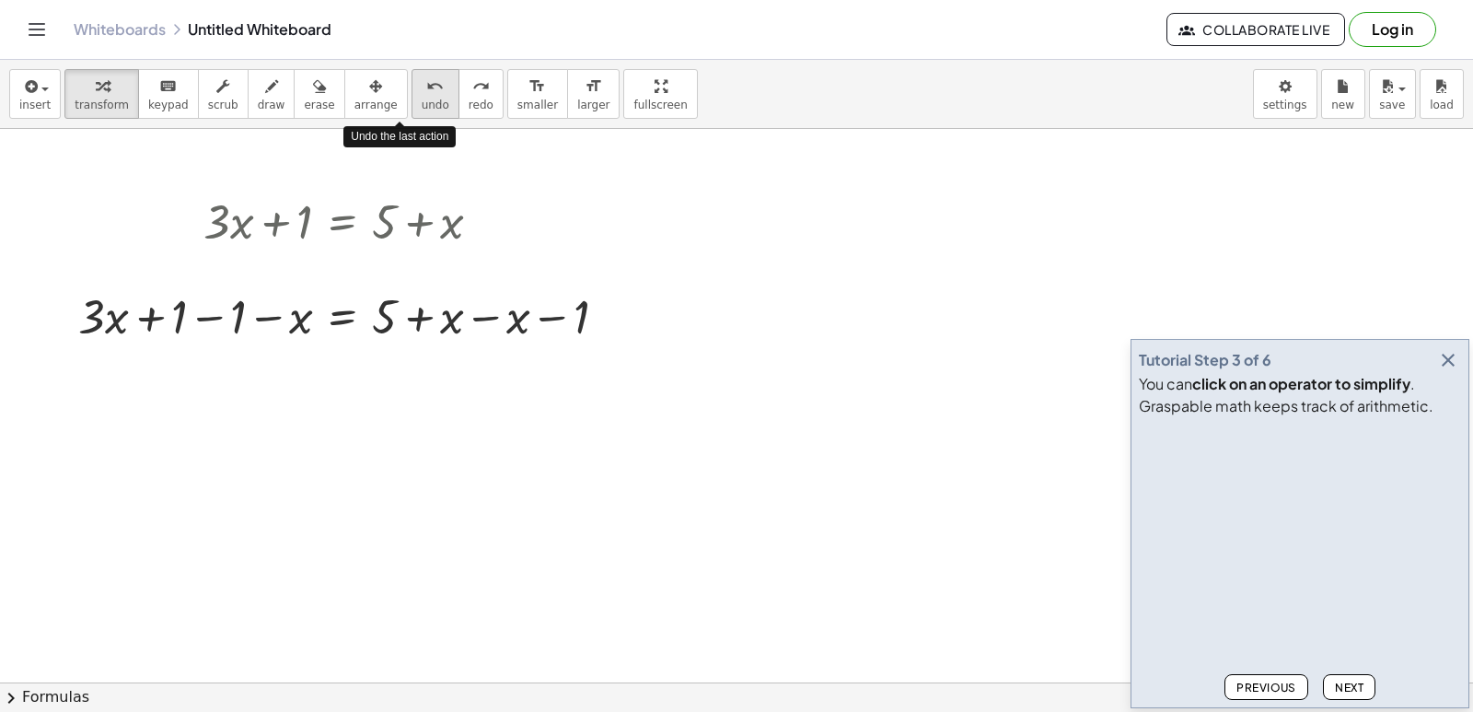
click at [422, 92] on div "undo" at bounding box center [436, 86] width 28 height 22
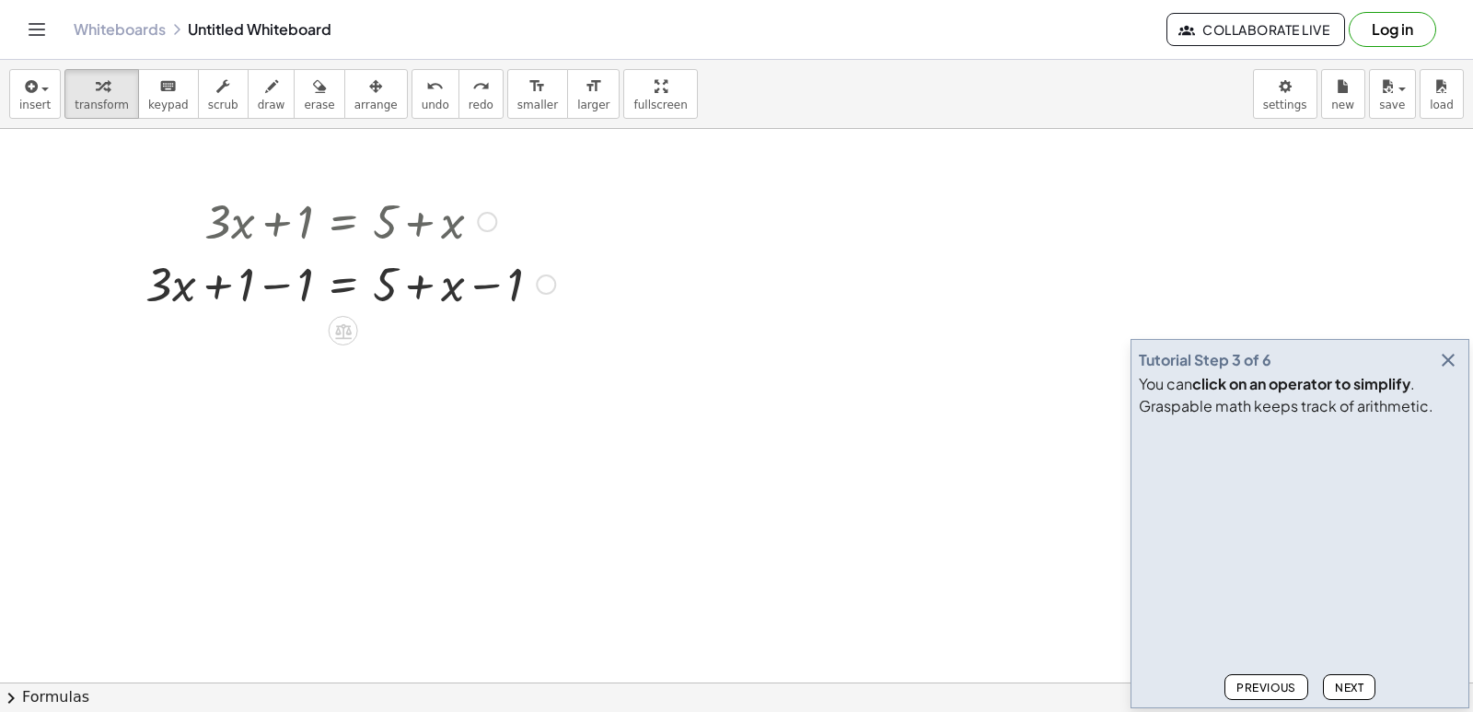
click at [276, 289] on div at bounding box center [350, 282] width 428 height 63
click at [486, 347] on div at bounding box center [350, 345] width 428 height 63
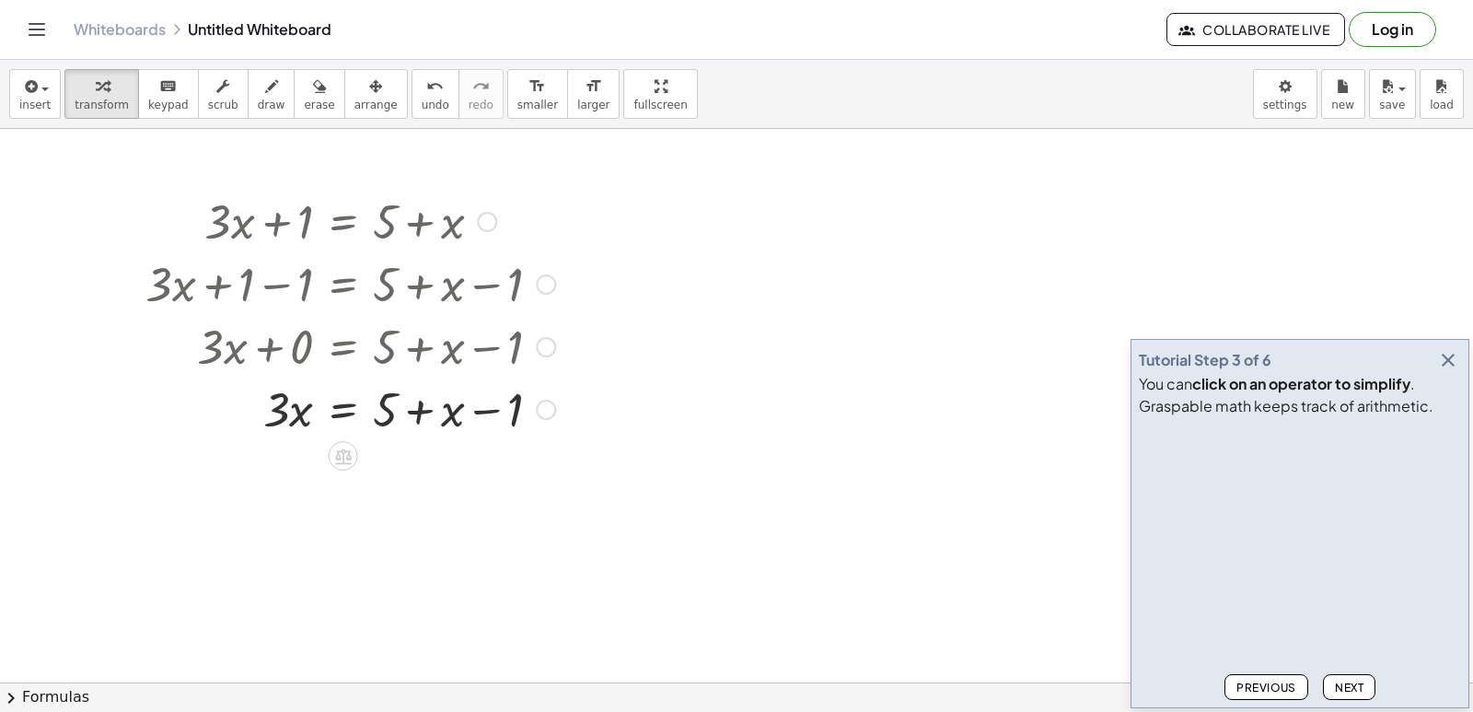
drag, startPoint x: 541, startPoint y: 347, endPoint x: 536, endPoint y: 424, distance: 76.6
click at [343, 410] on div "· 3 · x = + 5 + x − 1" at bounding box center [343, 410] width 0 height 0
drag, startPoint x: 517, startPoint y: 403, endPoint x: 393, endPoint y: 403, distance: 124.3
drag, startPoint x: 456, startPoint y: 480, endPoint x: 333, endPoint y: 476, distance: 122.5
click at [333, 476] on div at bounding box center [350, 470] width 428 height 63
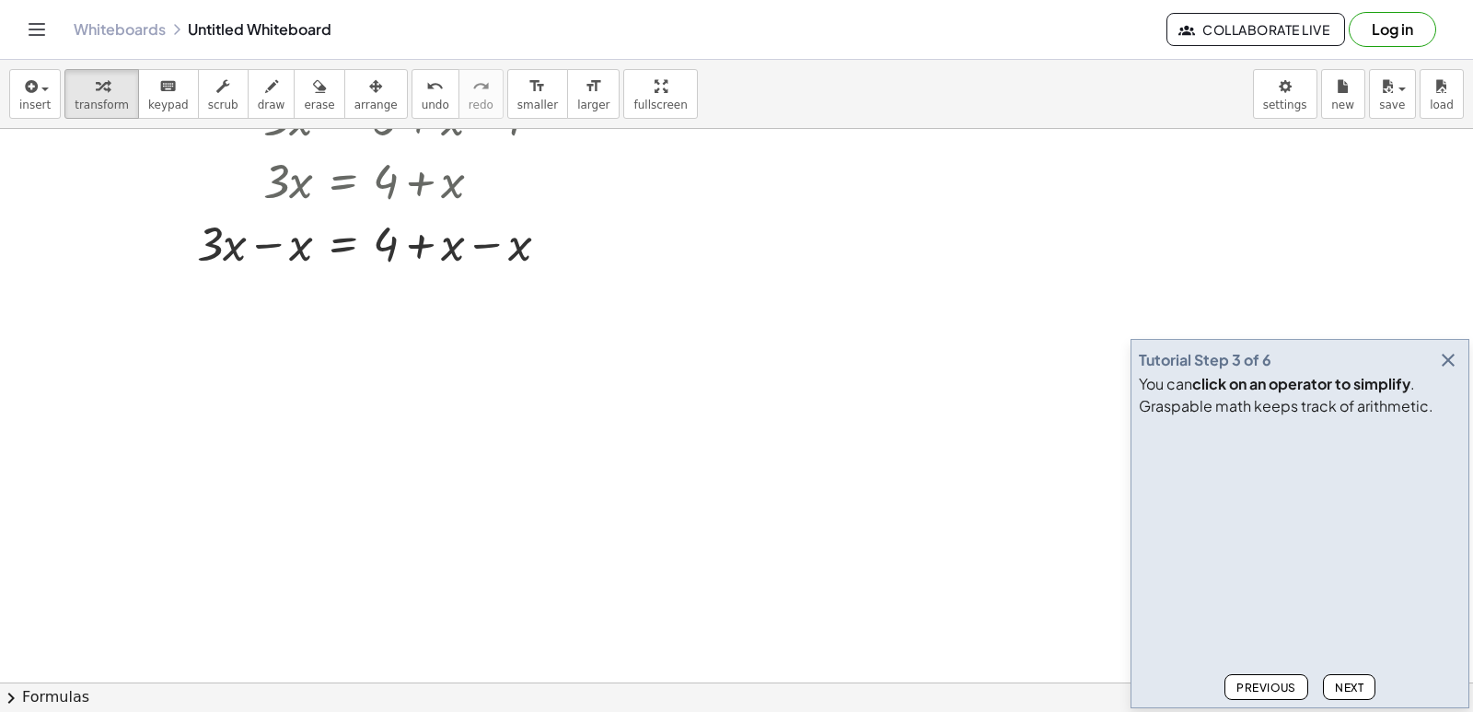
scroll to position [307, 0]
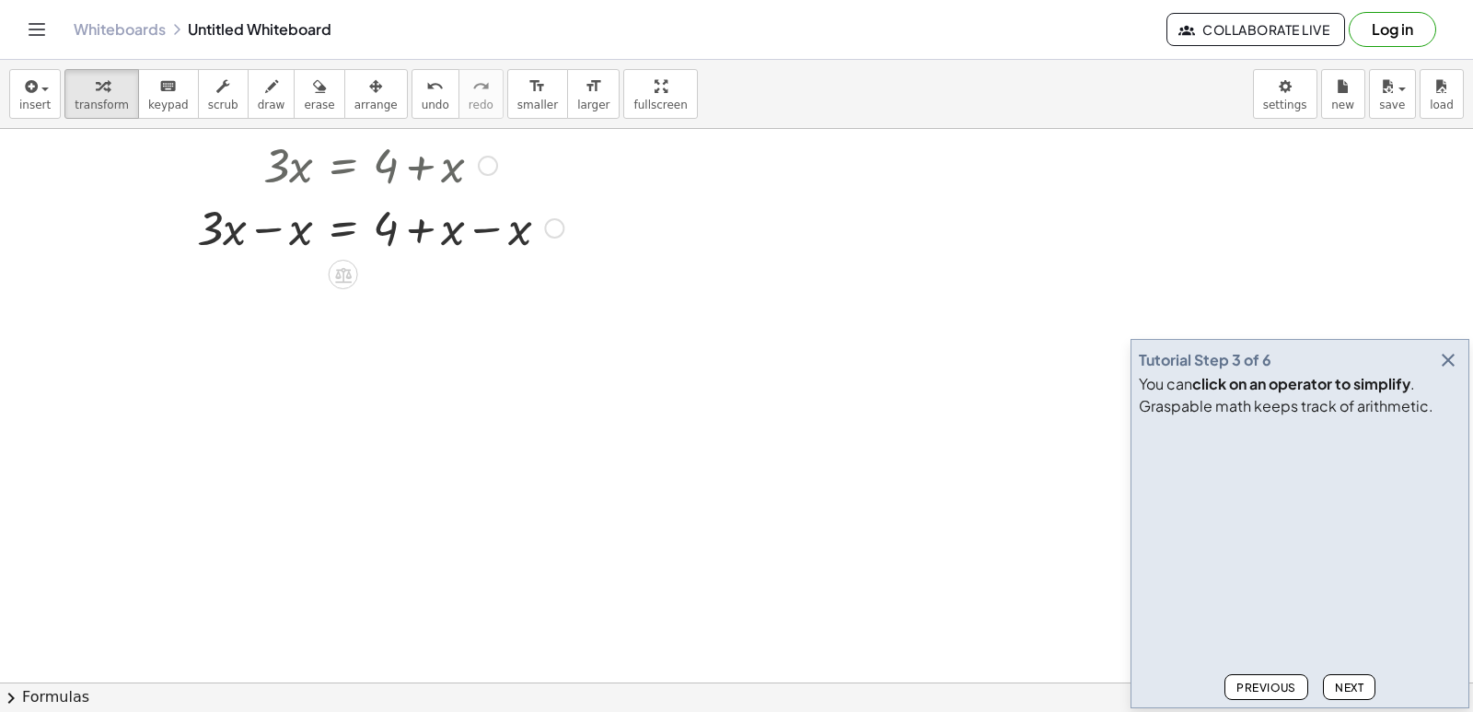
drag, startPoint x: 268, startPoint y: 232, endPoint x: 317, endPoint y: 292, distance: 77.2
click at [267, 232] on div at bounding box center [354, 226] width 436 height 63
click at [485, 290] on div at bounding box center [354, 289] width 436 height 63
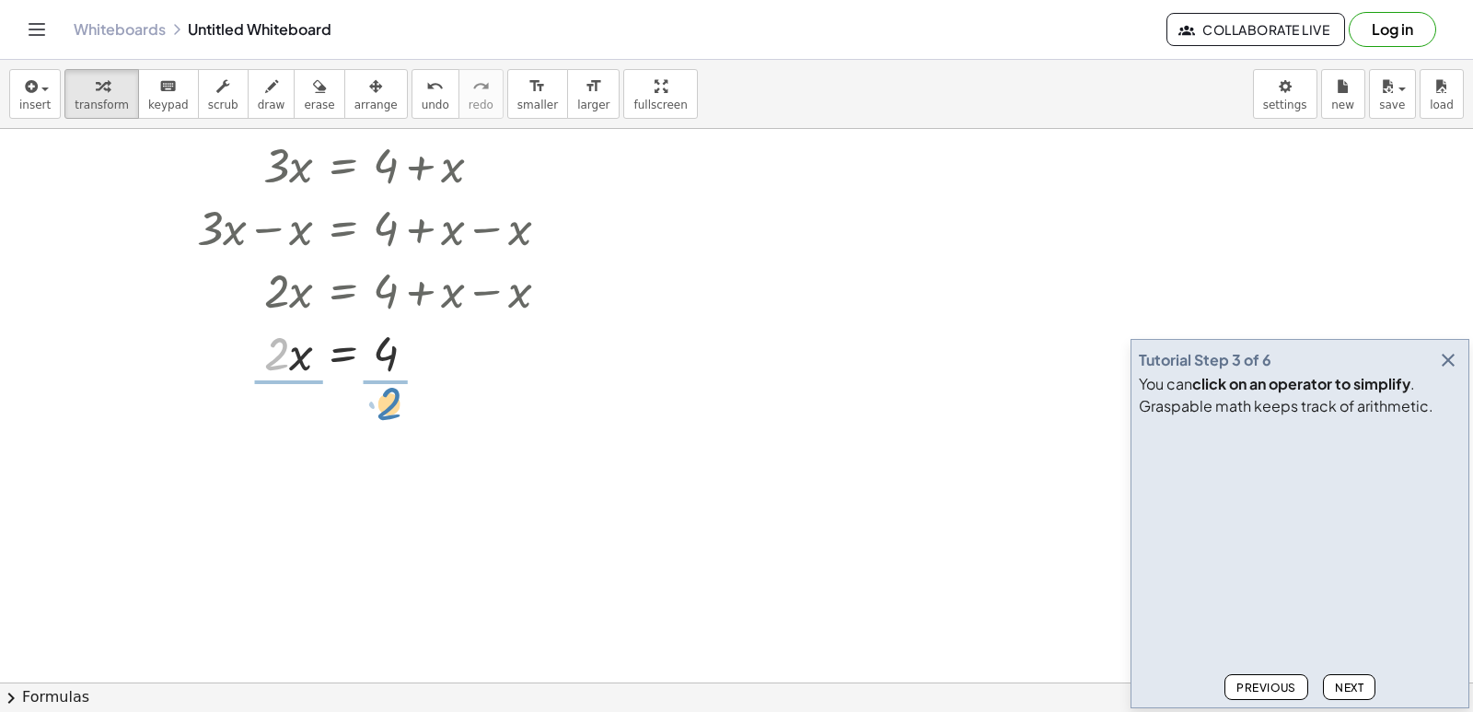
drag, startPoint x: 271, startPoint y: 356, endPoint x: 383, endPoint y: 405, distance: 122.5
click at [1350, 691] on span "Next" at bounding box center [1349, 687] width 29 height 14
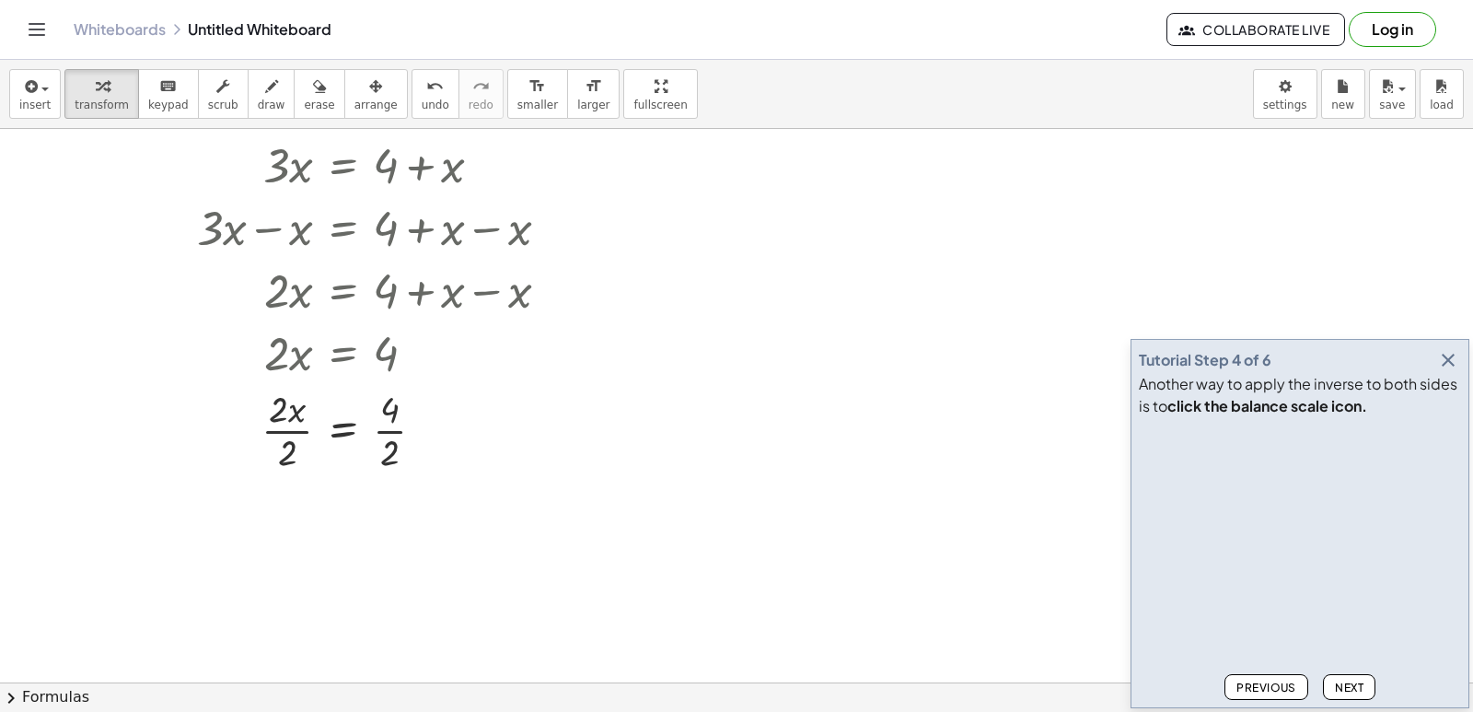
click at [1368, 688] on button "Next" at bounding box center [1349, 687] width 52 height 26
drag, startPoint x: 285, startPoint y: 457, endPoint x: 278, endPoint y: 416, distance: 41.2
drag, startPoint x: 390, startPoint y: 549, endPoint x: 384, endPoint y: 509, distance: 40.1
click at [1356, 688] on span "Next" at bounding box center [1349, 687] width 29 height 14
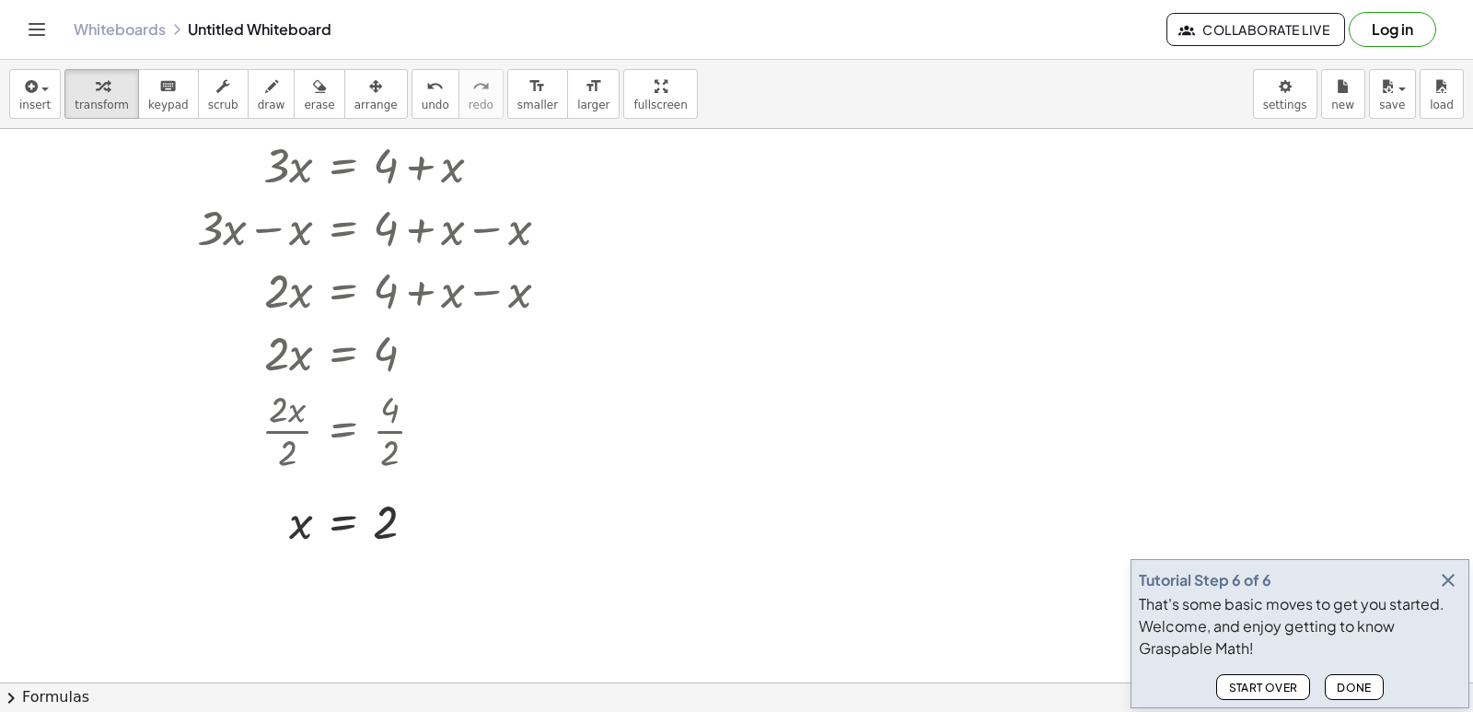
scroll to position [0, 0]
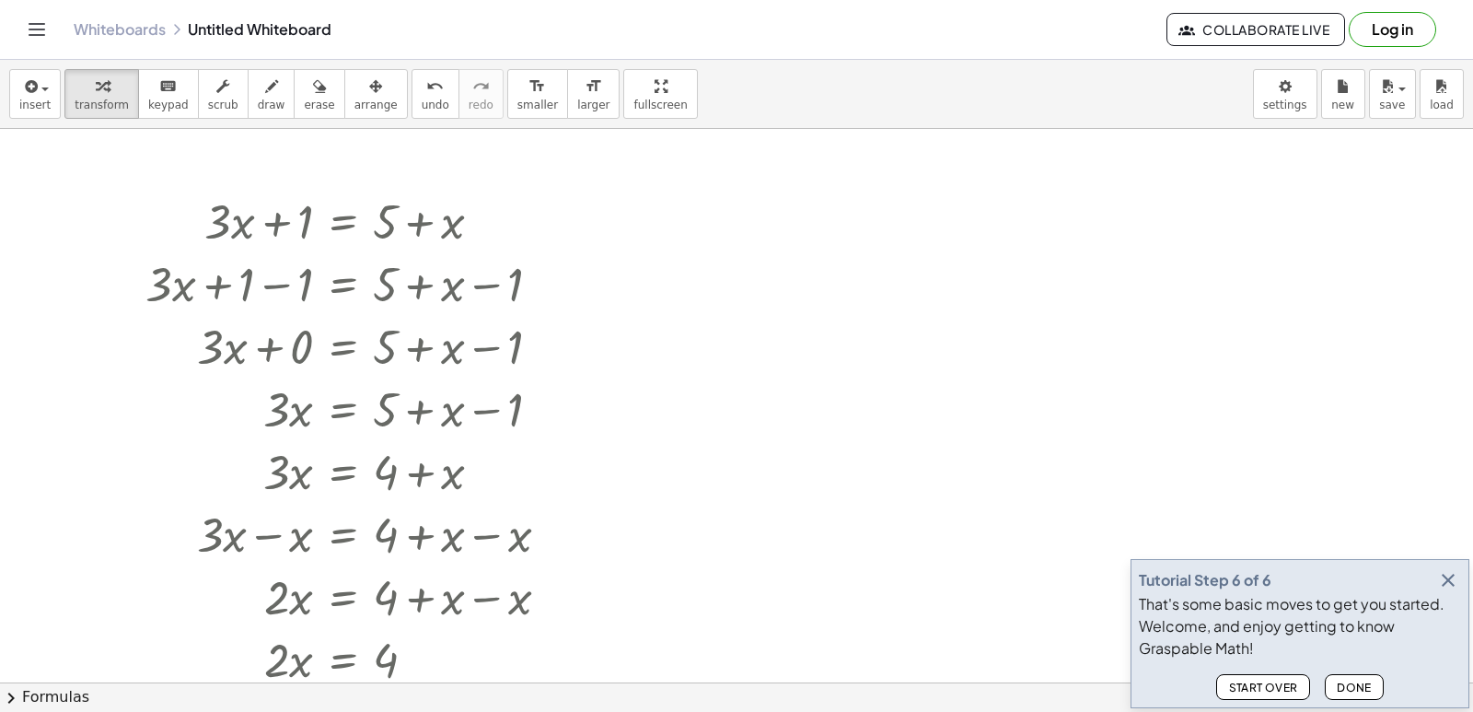
click at [984, 351] on div at bounding box center [736, 682] width 1473 height 1107
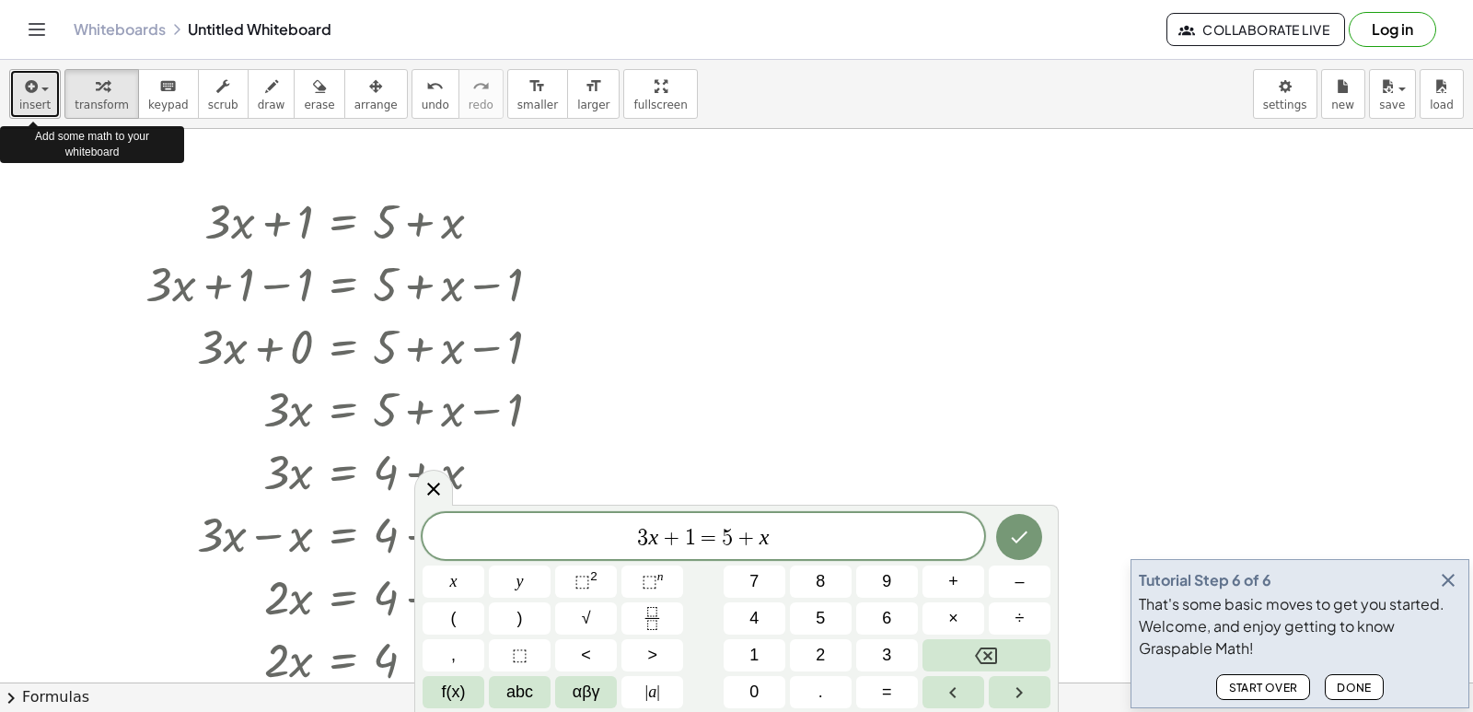
click at [29, 88] on icon "button" at bounding box center [29, 86] width 17 height 22
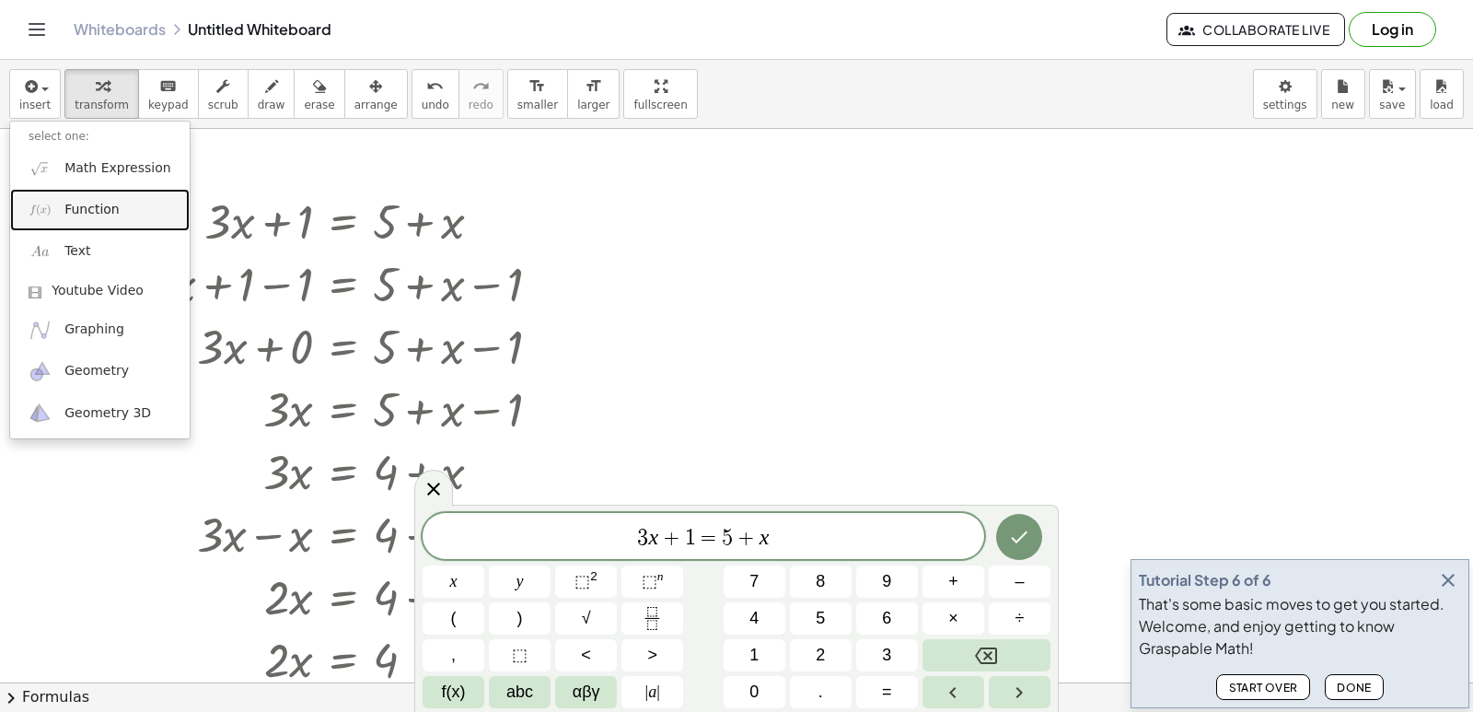
click at [107, 211] on span "Function" at bounding box center [91, 210] width 55 height 18
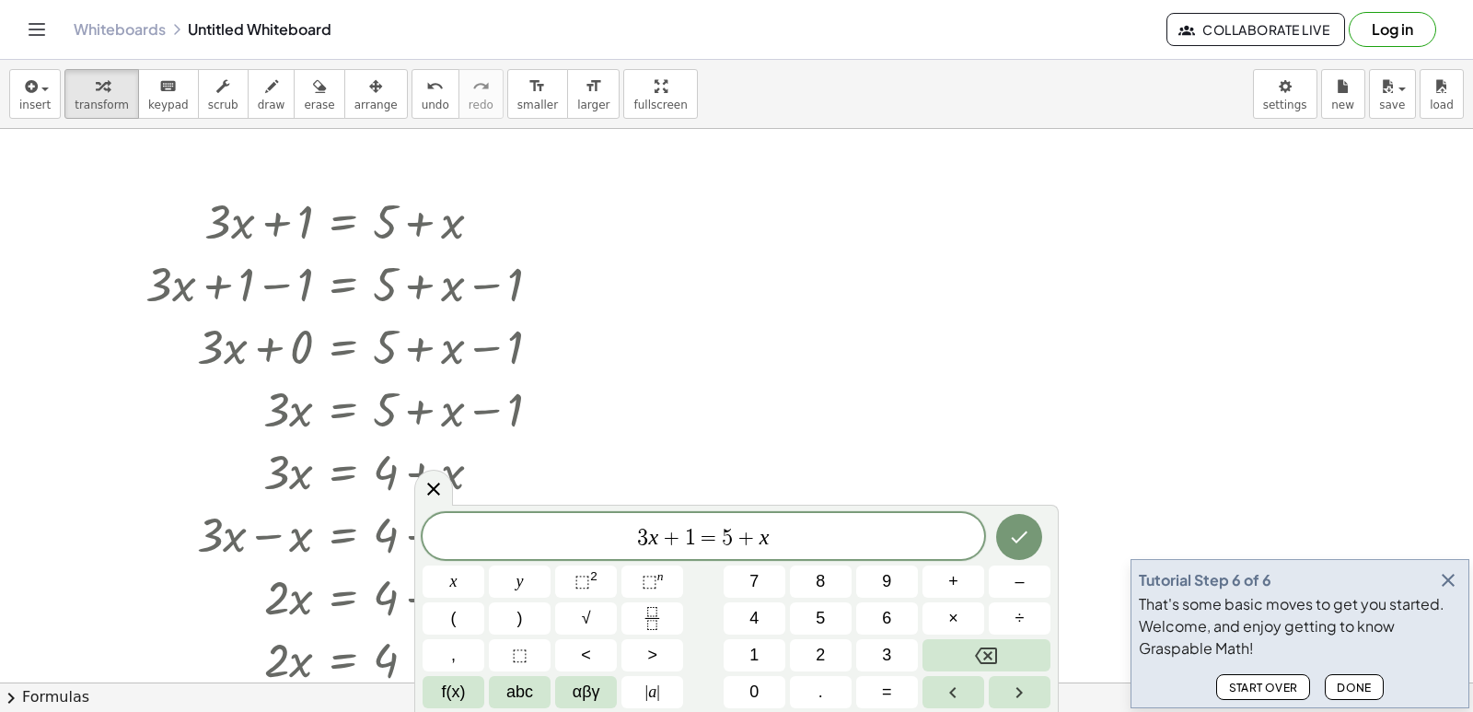
drag, startPoint x: 845, startPoint y: 183, endPoint x: 799, endPoint y: 349, distance: 172.0
click at [799, 349] on div at bounding box center [736, 682] width 1473 height 1107
click at [38, 106] on span "insert" at bounding box center [34, 105] width 31 height 13
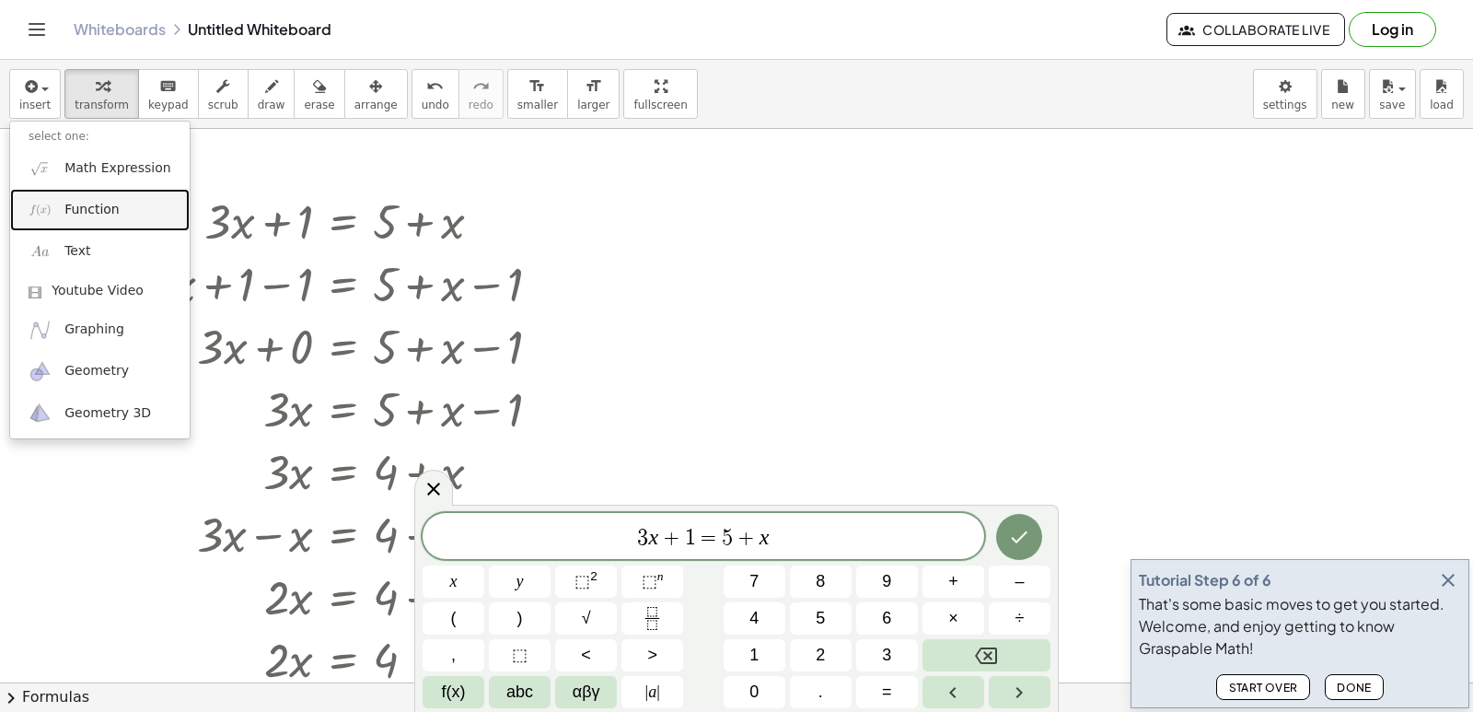
click at [103, 213] on span "Function" at bounding box center [91, 210] width 55 height 18
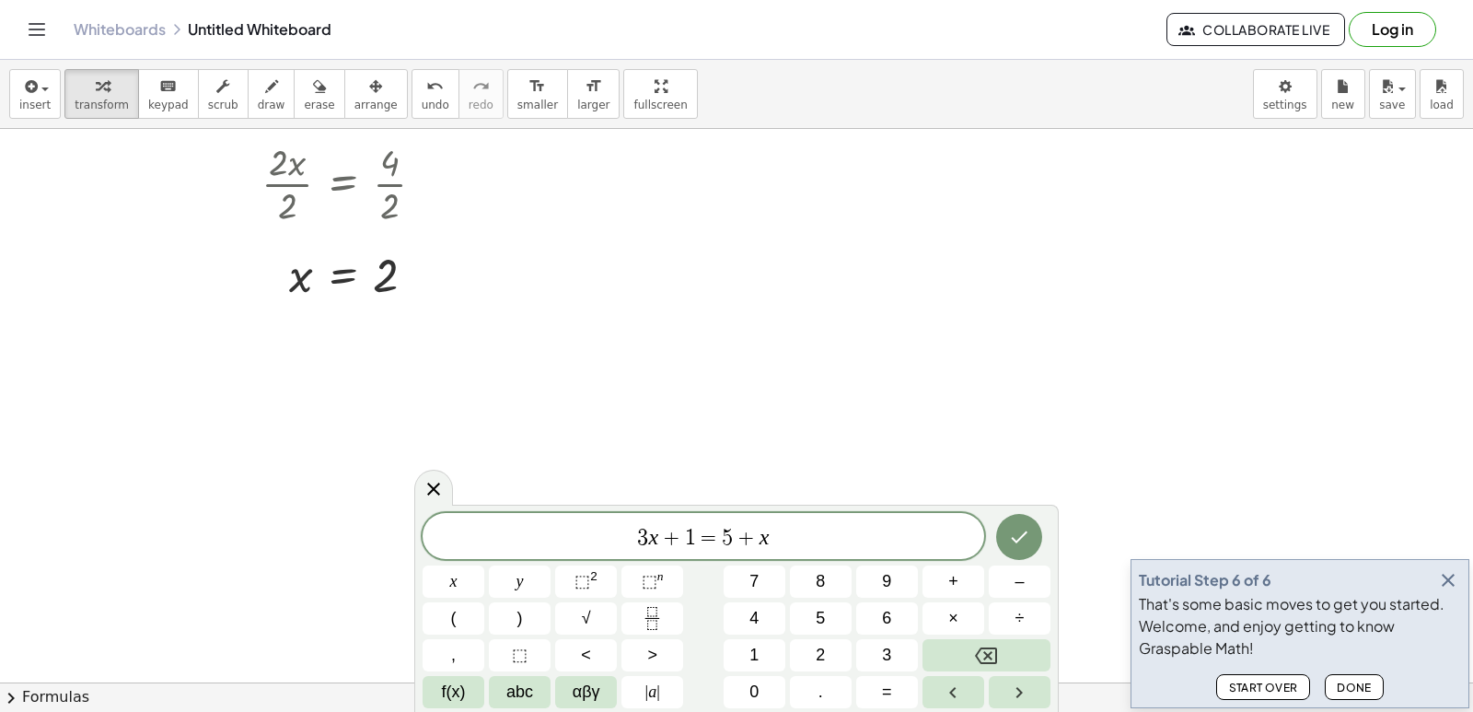
scroll to position [860, 0]
drag, startPoint x: 253, startPoint y: 203, endPoint x: 241, endPoint y: 431, distance: 228.7
click at [241, 431] on div at bounding box center [736, 99] width 1473 height 1660
click at [1362, 688] on span "Done" at bounding box center [1354, 687] width 35 height 14
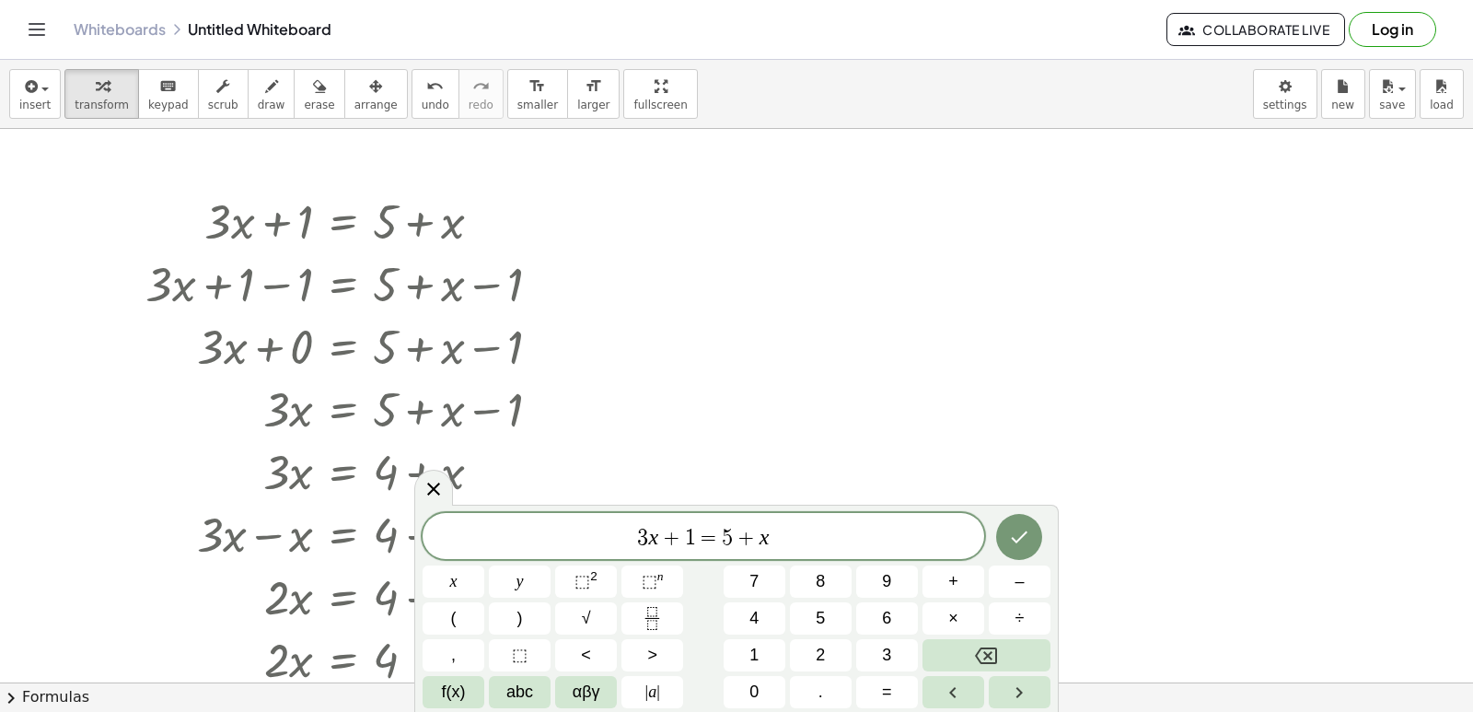
scroll to position [307, 0]
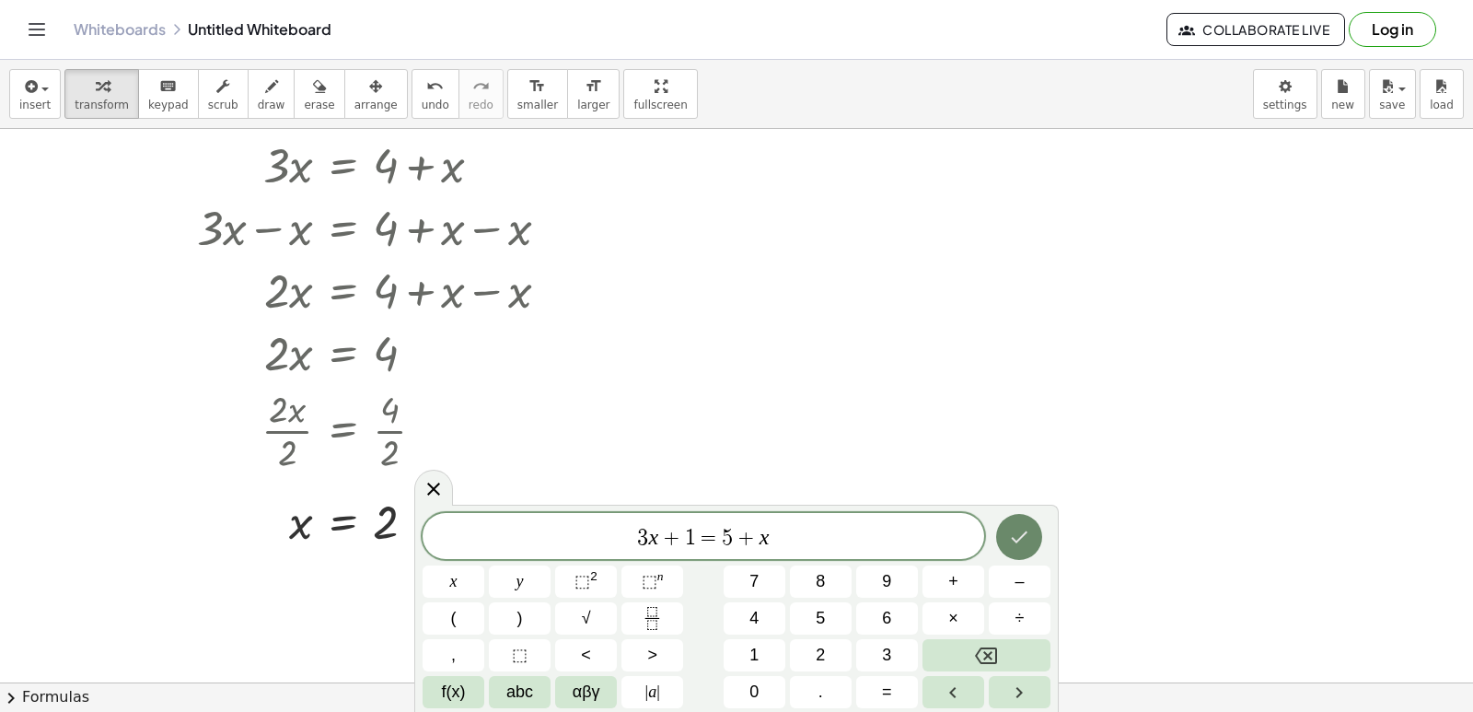
click at [1020, 525] on button "Done" at bounding box center [1019, 537] width 46 height 46
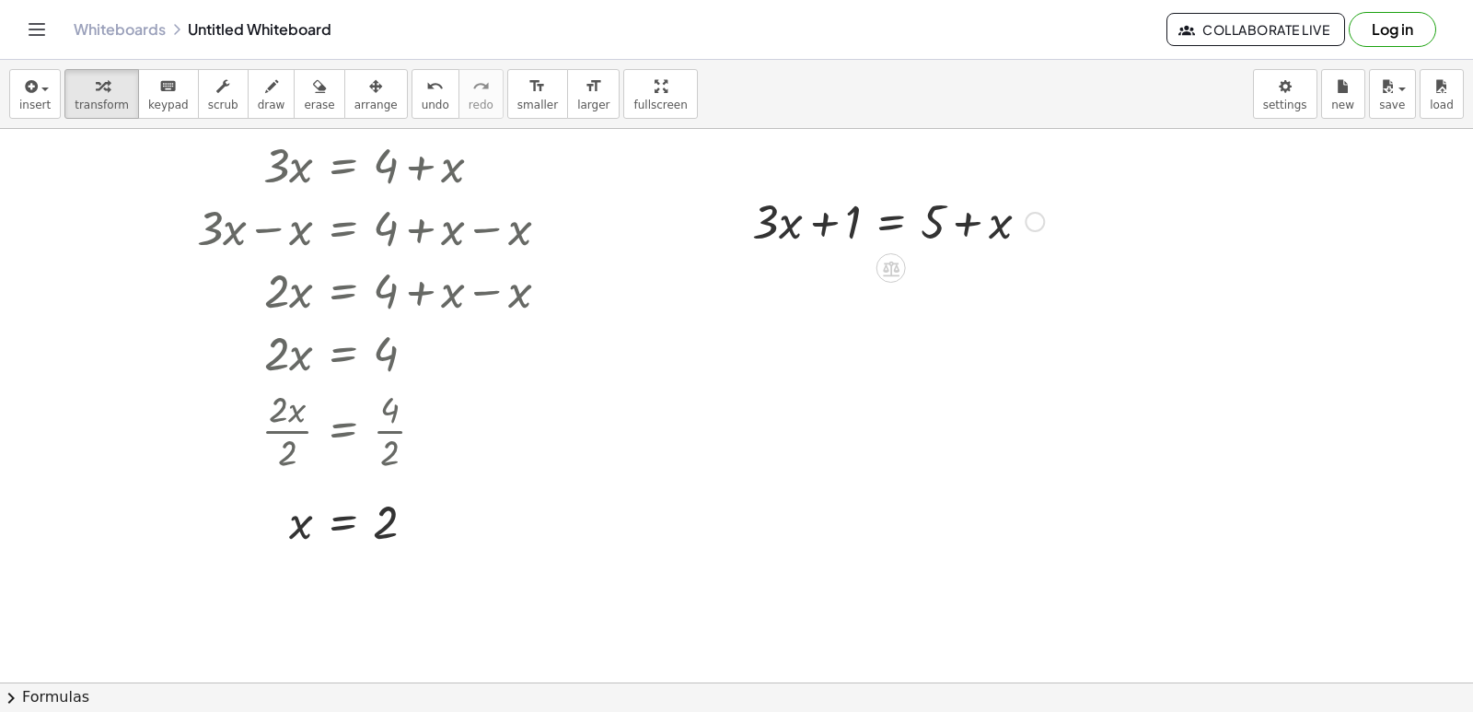
click at [784, 226] on div at bounding box center [898, 220] width 310 height 63
click at [304, 100] on span "erase" at bounding box center [319, 105] width 30 height 13
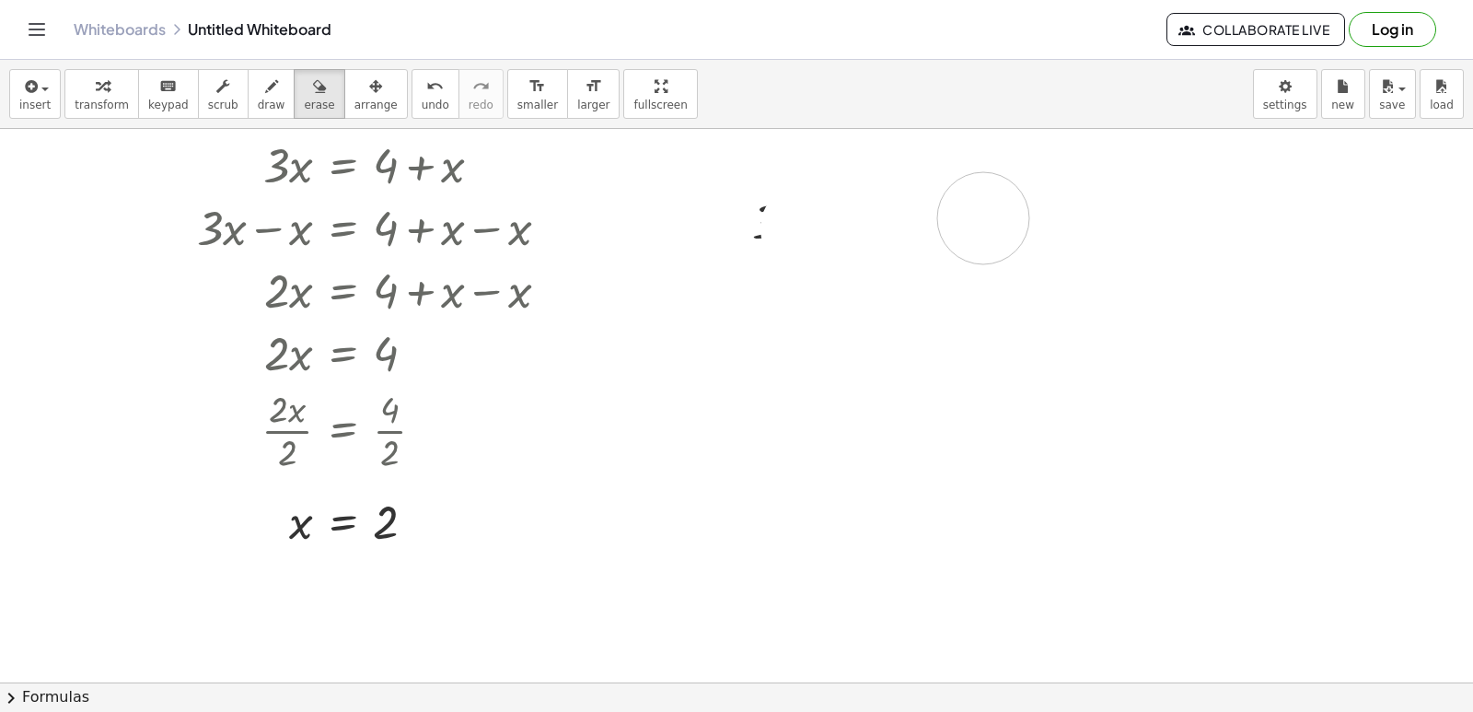
drag, startPoint x: 807, startPoint y: 228, endPoint x: 983, endPoint y: 218, distance: 177.1
click at [983, 218] on div at bounding box center [736, 375] width 1473 height 1107
drag, startPoint x: 750, startPoint y: 226, endPoint x: 1037, endPoint y: 212, distance: 286.7
click at [1037, 212] on div at bounding box center [736, 375] width 1473 height 1107
click at [969, 237] on div at bounding box center [736, 375] width 1473 height 1107
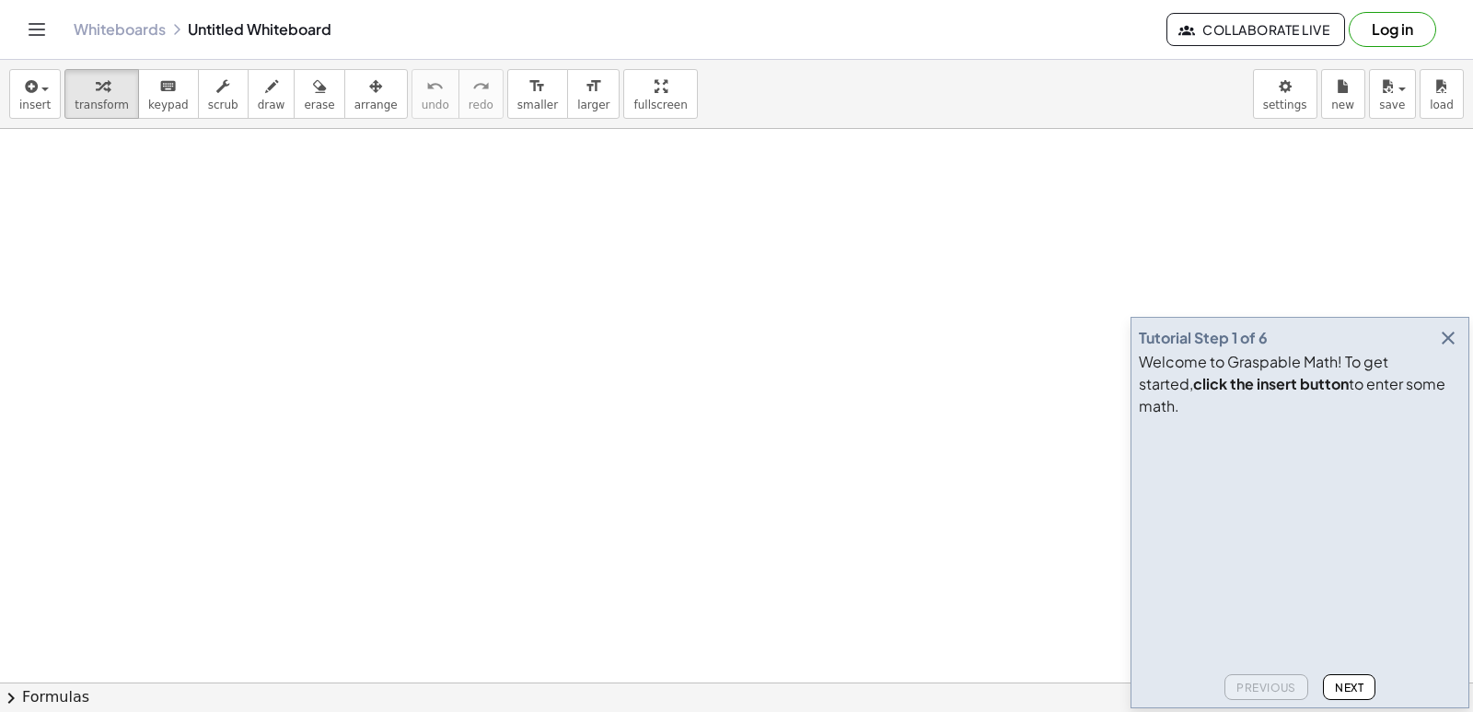
click at [1442, 349] on icon "button" at bounding box center [1448, 338] width 22 height 22
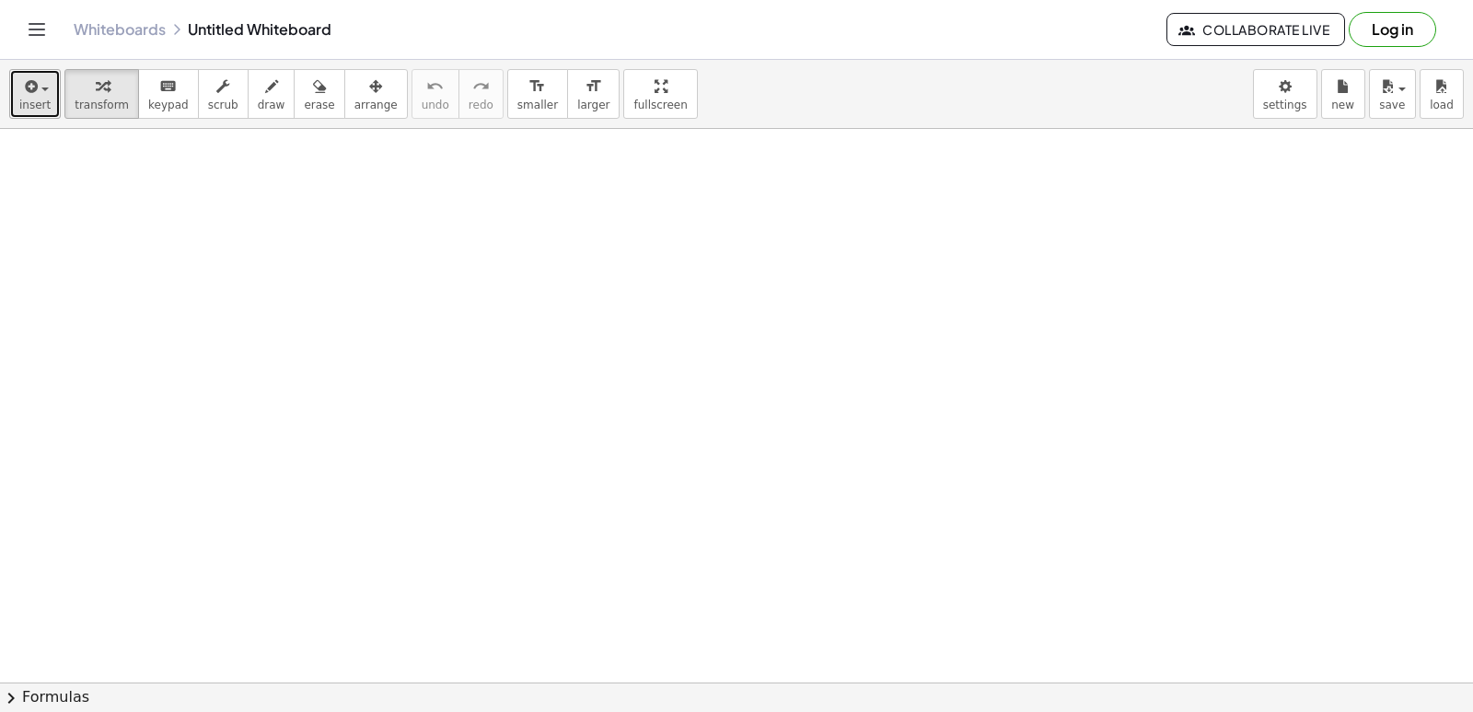
click at [39, 103] on span "insert" at bounding box center [34, 105] width 31 height 13
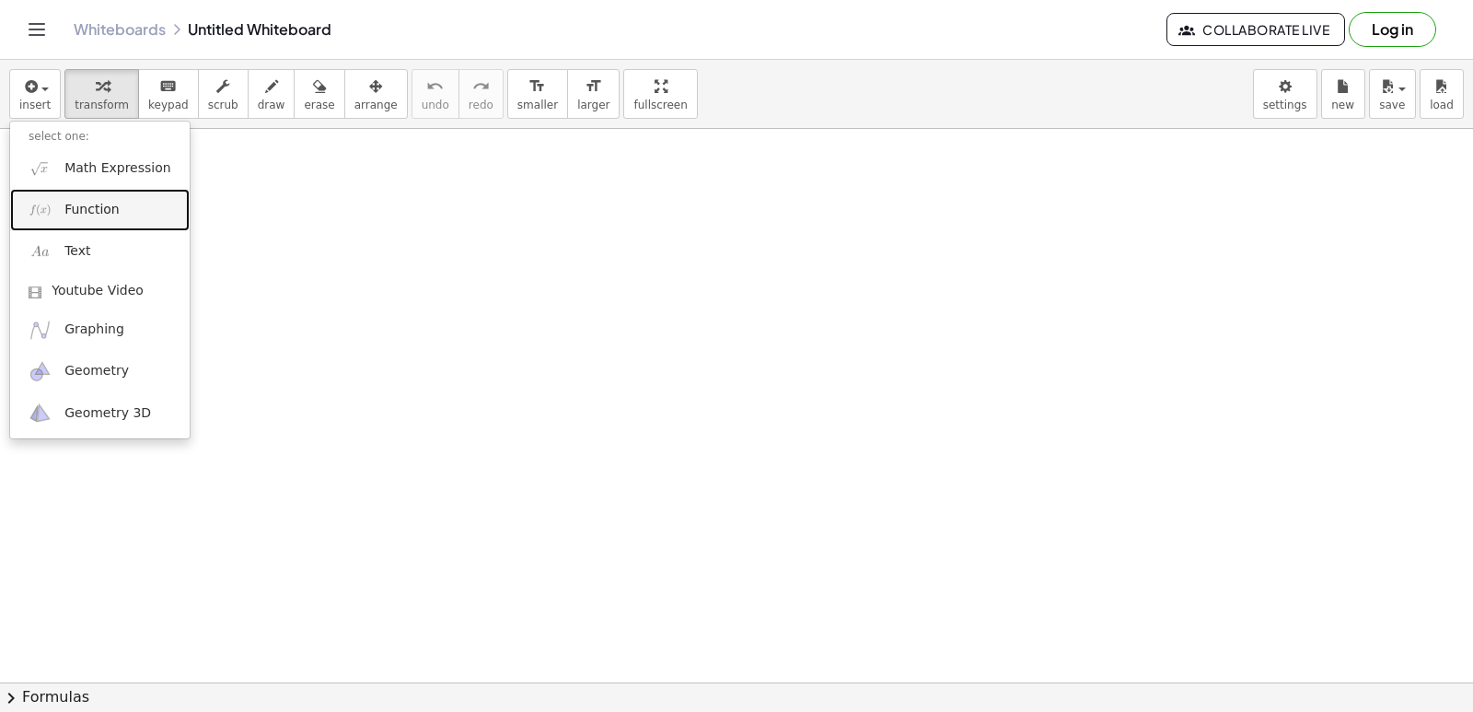
click at [98, 209] on span "Function" at bounding box center [91, 210] width 55 height 18
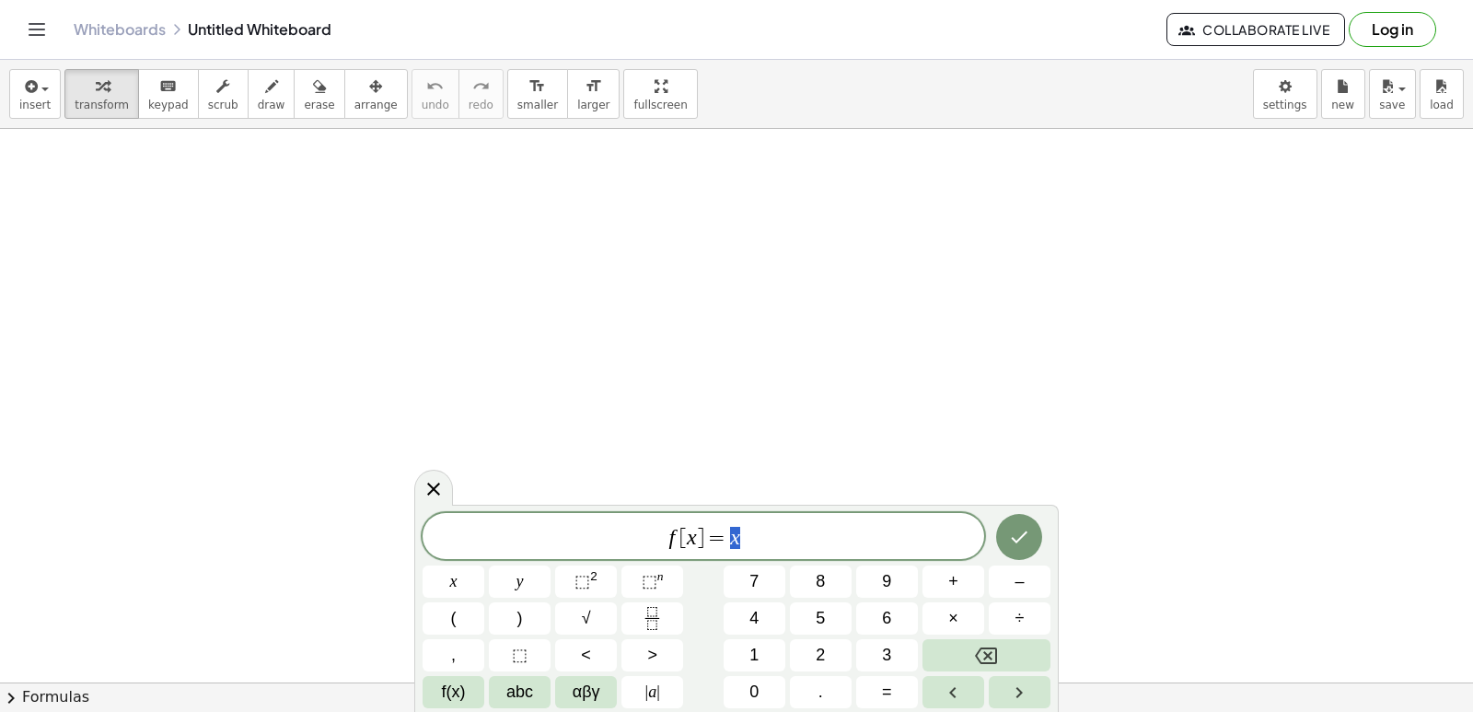
scroll to position [673, 0]
click at [29, 104] on span "insert" at bounding box center [34, 105] width 31 height 13
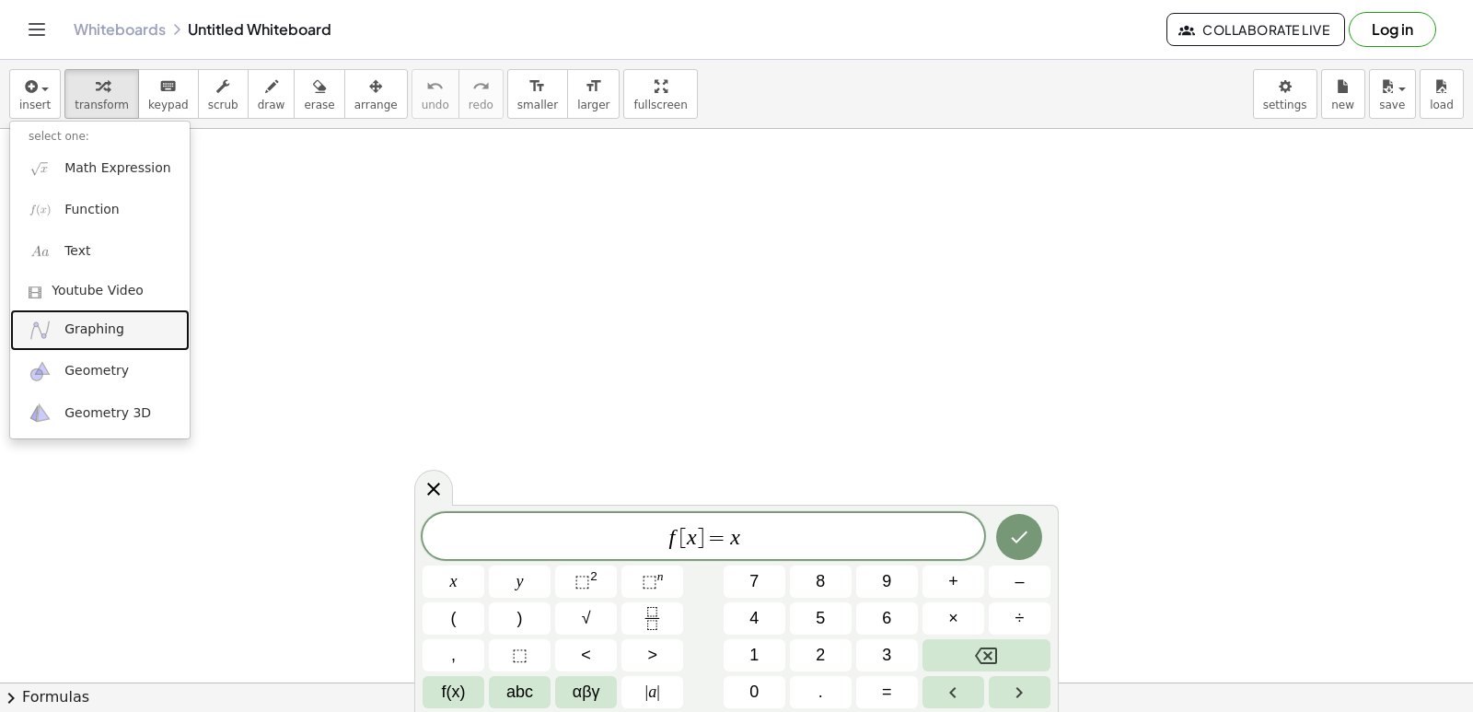
click at [87, 337] on span "Graphing" at bounding box center [94, 329] width 60 height 18
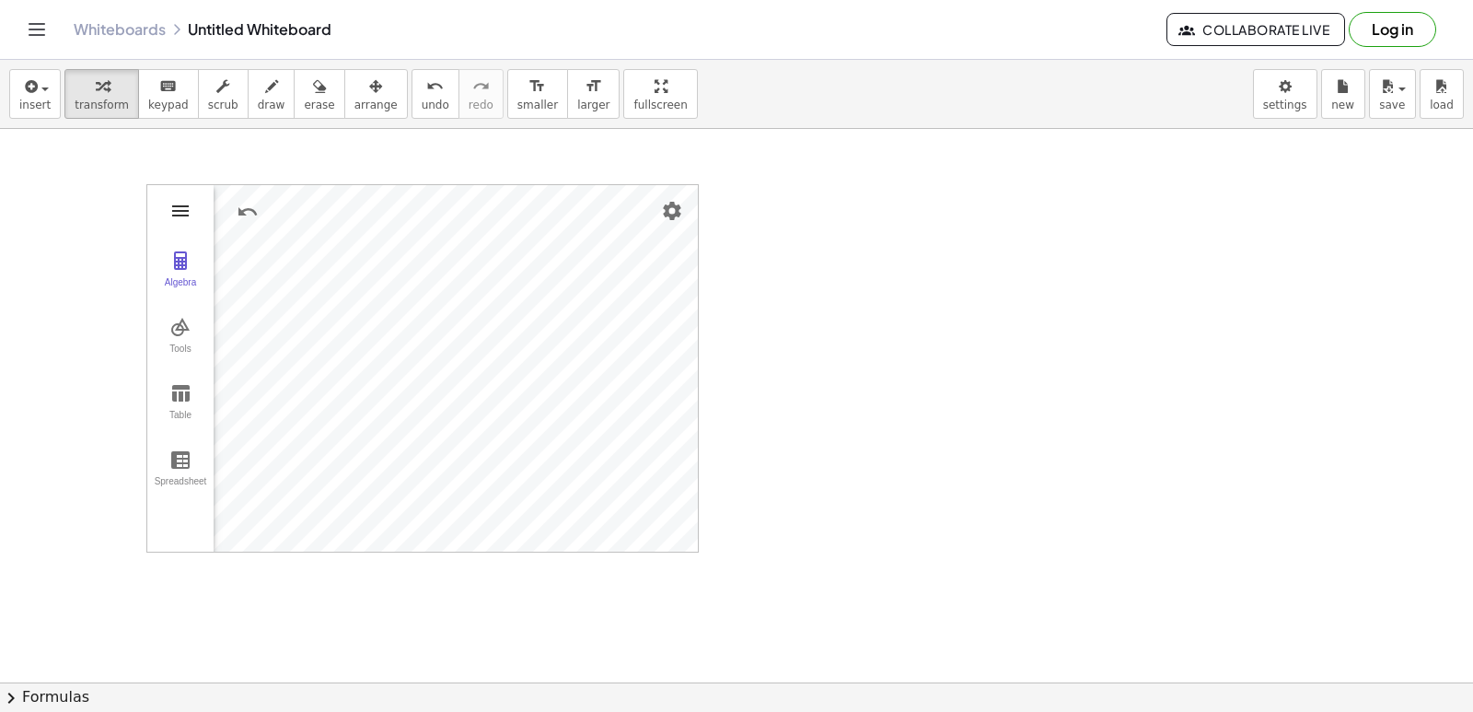
click at [176, 211] on img "Graphing Calculator" at bounding box center [180, 211] width 22 height 22
click at [258, 87] on div "button" at bounding box center [272, 86] width 28 height 22
drag, startPoint x: 552, startPoint y: 229, endPoint x: 579, endPoint y: 239, distance: 29.4
click at [556, 234] on div at bounding box center [736, 286] width 1473 height 1660
